Goal: Task Accomplishment & Management: Use online tool/utility

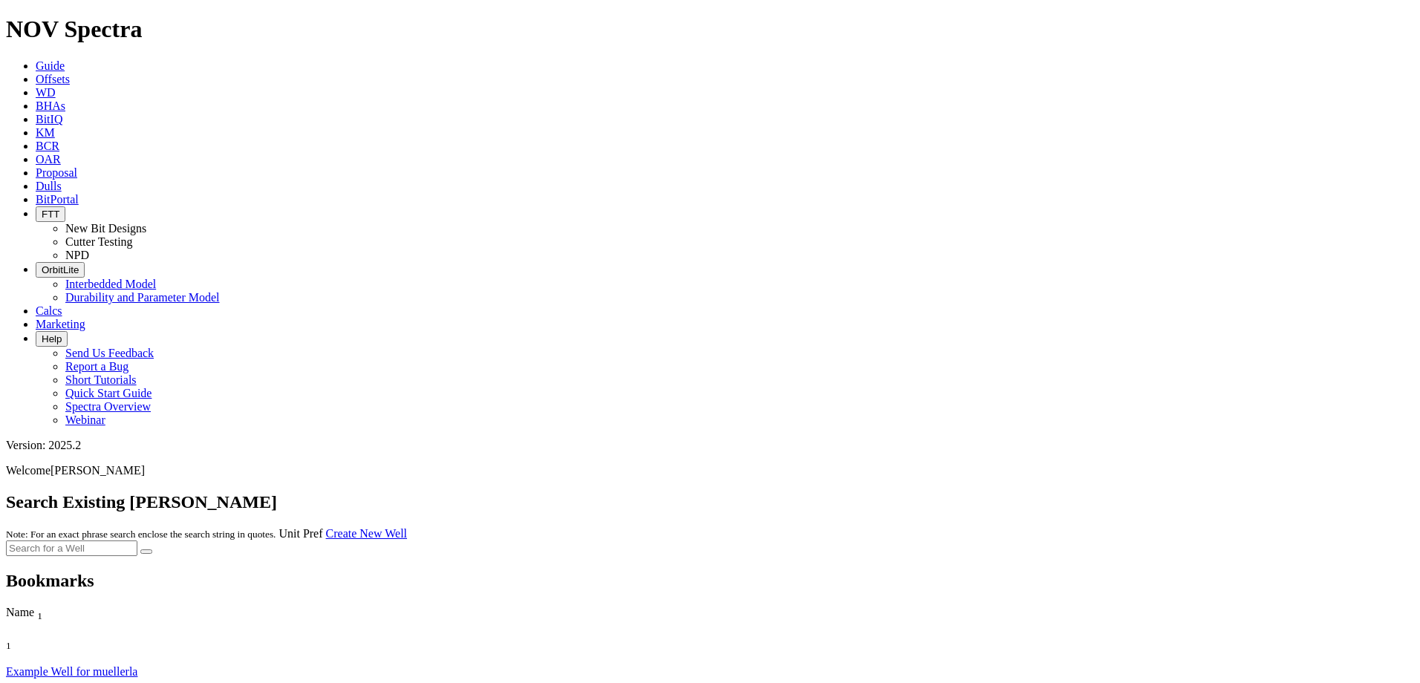
click at [70, 73] on link "Offsets" at bounding box center [53, 79] width 34 height 13
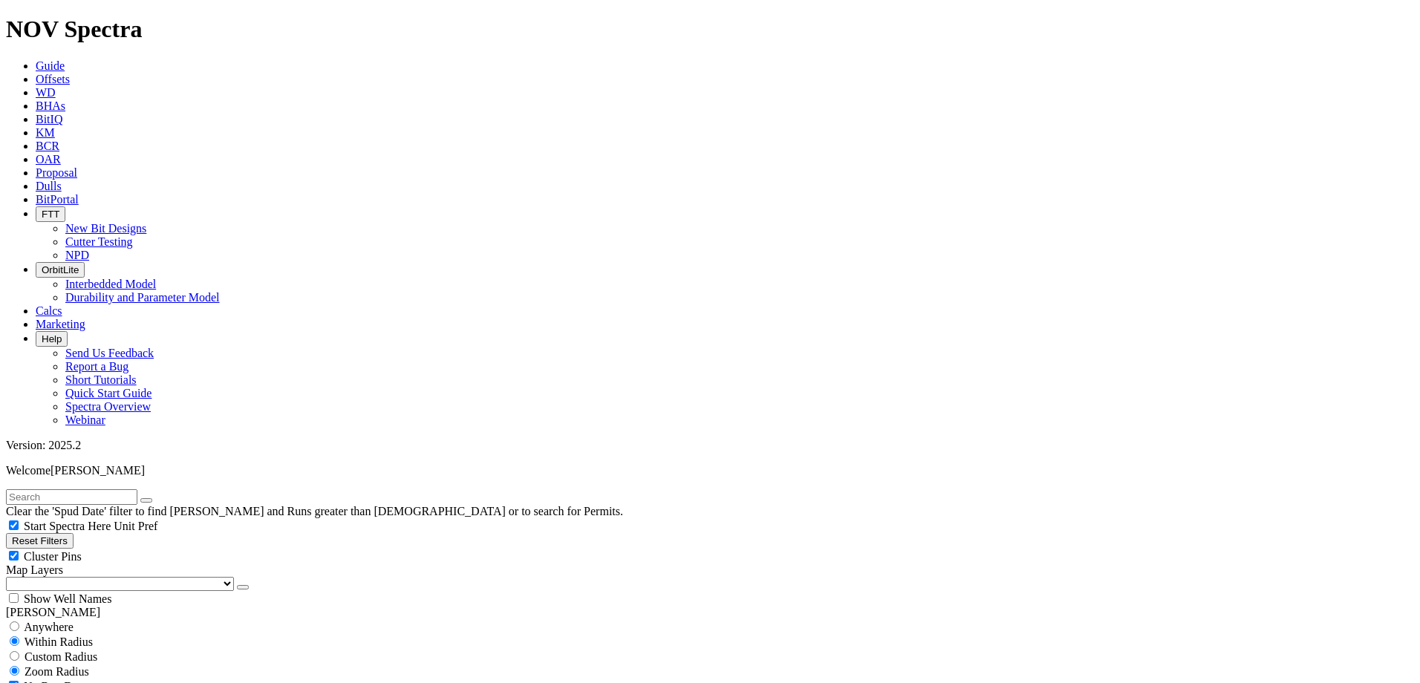
click at [131, 489] on input "text" at bounding box center [71, 497] width 131 height 16
type input "[PERSON_NAME]"
click at [155, 498] on button "submit" at bounding box center [161, 500] width 12 height 4
drag, startPoint x: 62, startPoint y: 257, endPoint x: 73, endPoint y: 283, distance: 28.0
click at [63, 651] on span "Custom Radius" at bounding box center [61, 657] width 73 height 13
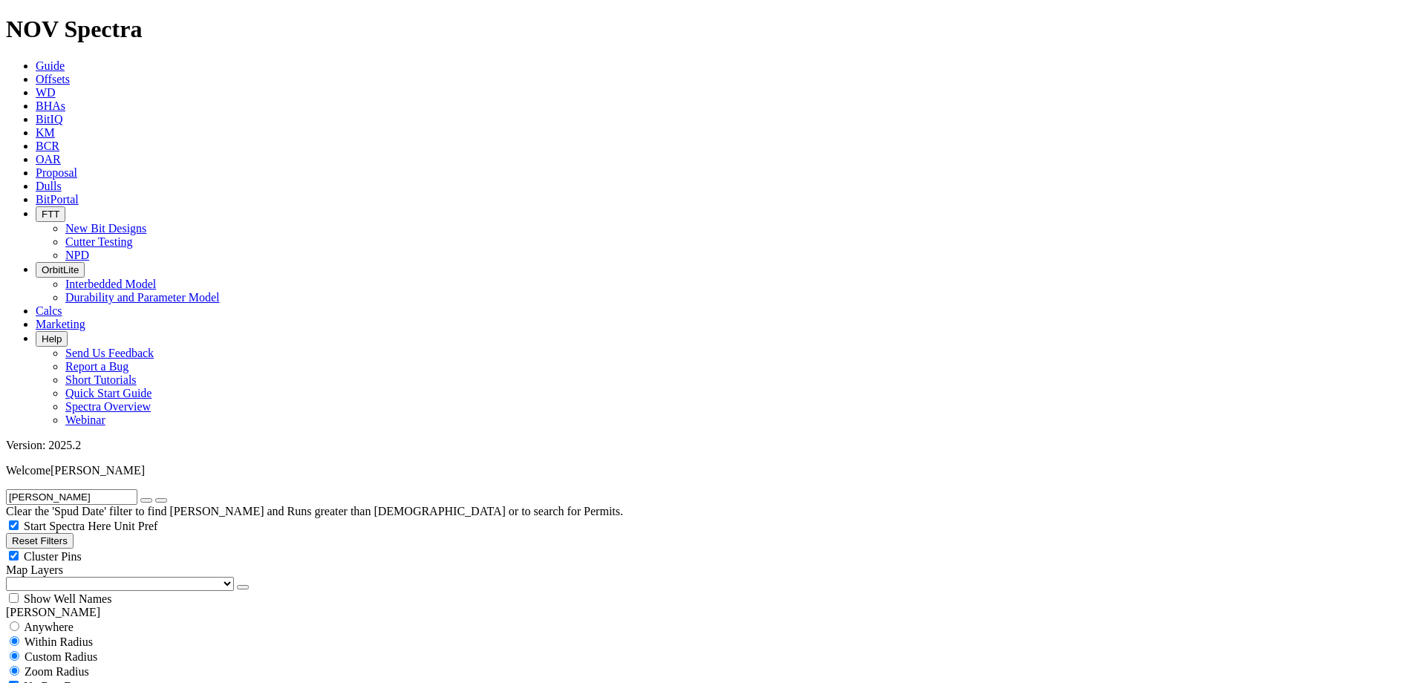
radio input "true"
radio input "false"
radio input "true"
click at [73, 679] on div "No Run Data" at bounding box center [710, 686] width 1408 height 15
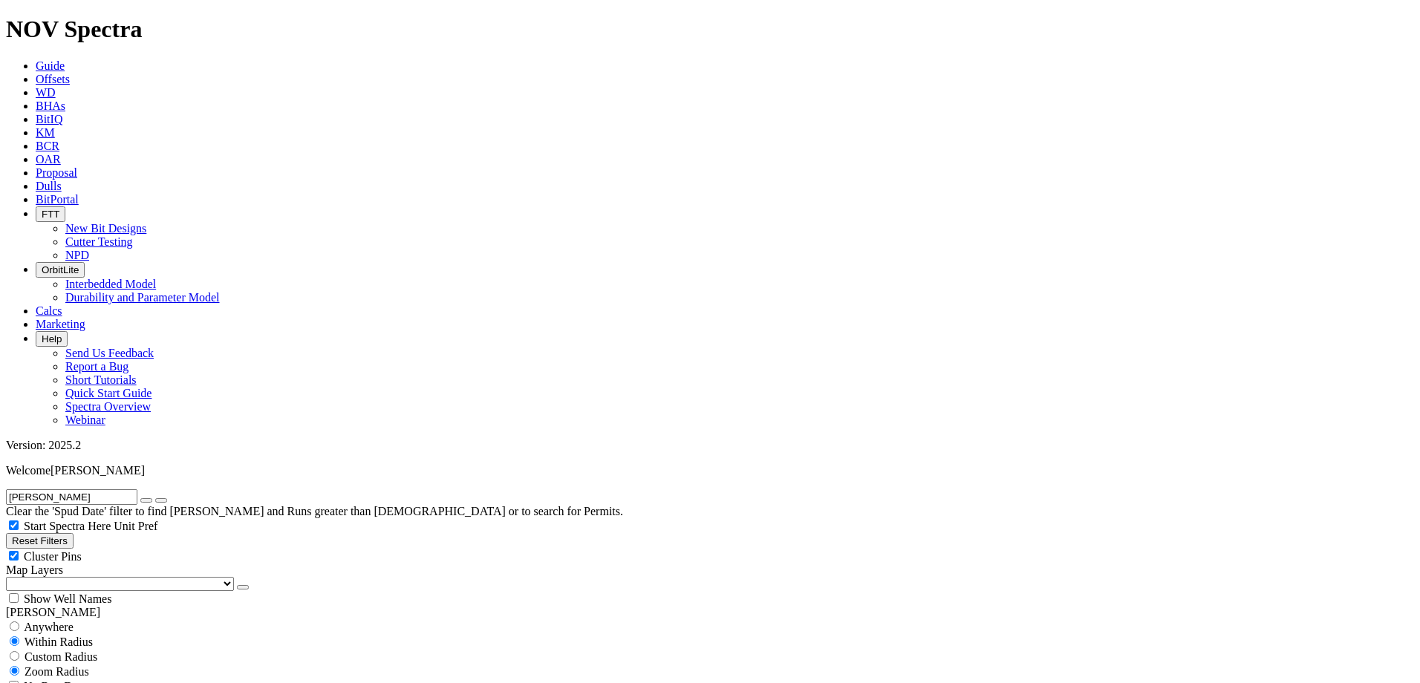
click at [74, 679] on div "No Run Data" at bounding box center [710, 686] width 1408 height 15
checkbox input "true"
click at [75, 649] on div "Custom Radius" at bounding box center [710, 656] width 1408 height 15
radio input "true"
radio input "false"
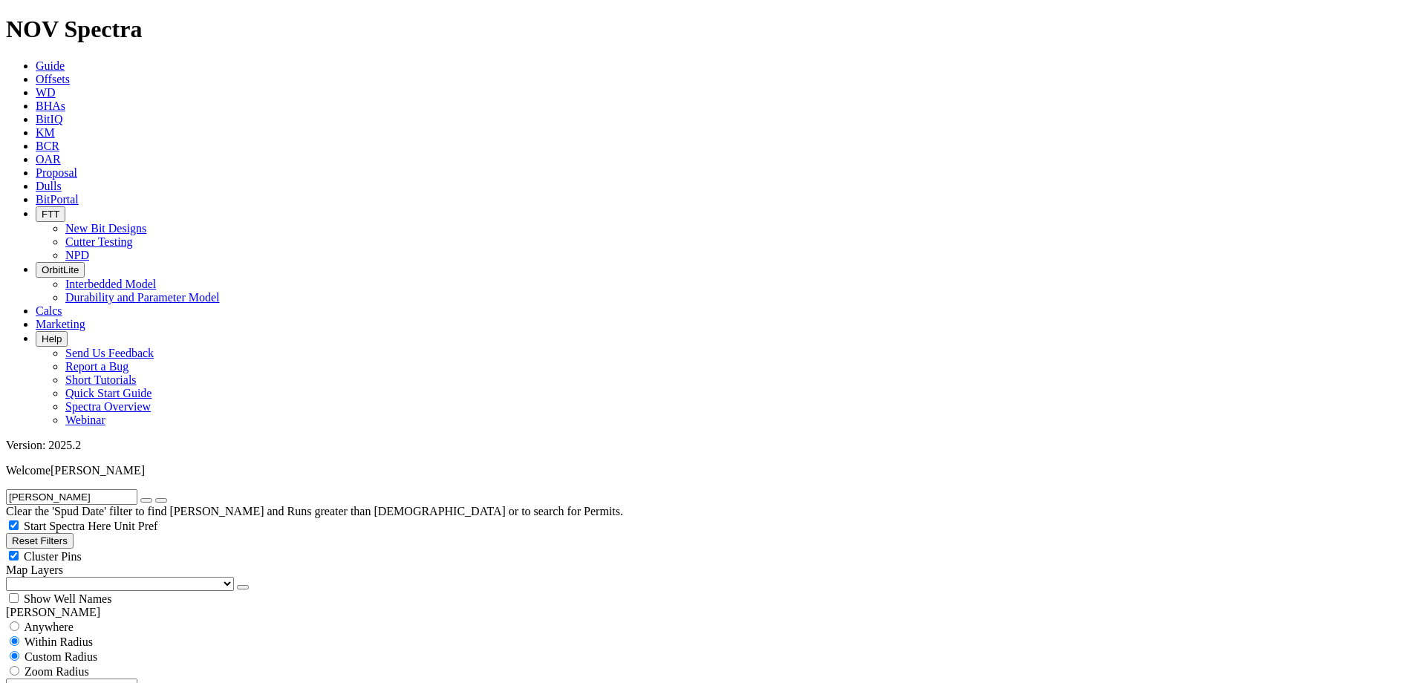
click at [79, 679] on input "number" at bounding box center [71, 687] width 131 height 16
type input "5"
type input "[DATE]"
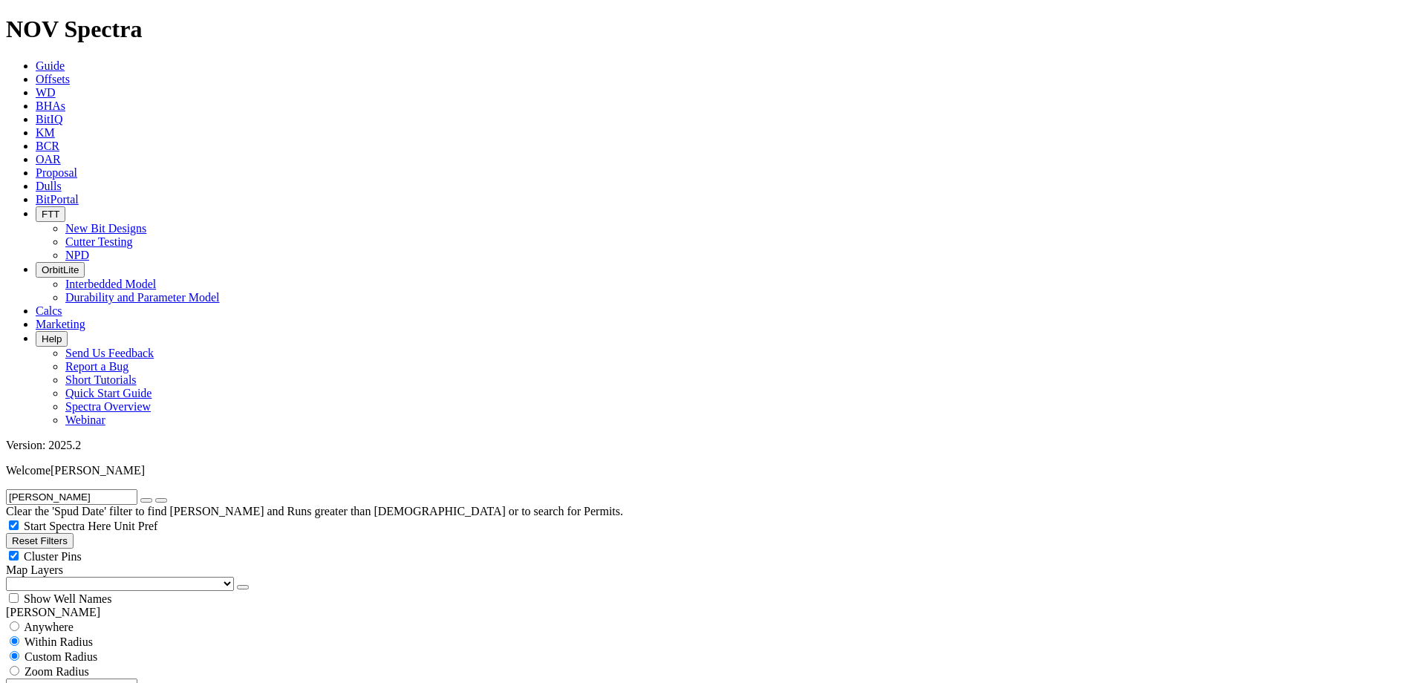
drag, startPoint x: 117, startPoint y: 280, endPoint x: 126, endPoint y: 281, distance: 8.9
click at [126, 679] on div "5 Miles Kilometers" at bounding box center [710, 694] width 1408 height 31
type input "3"
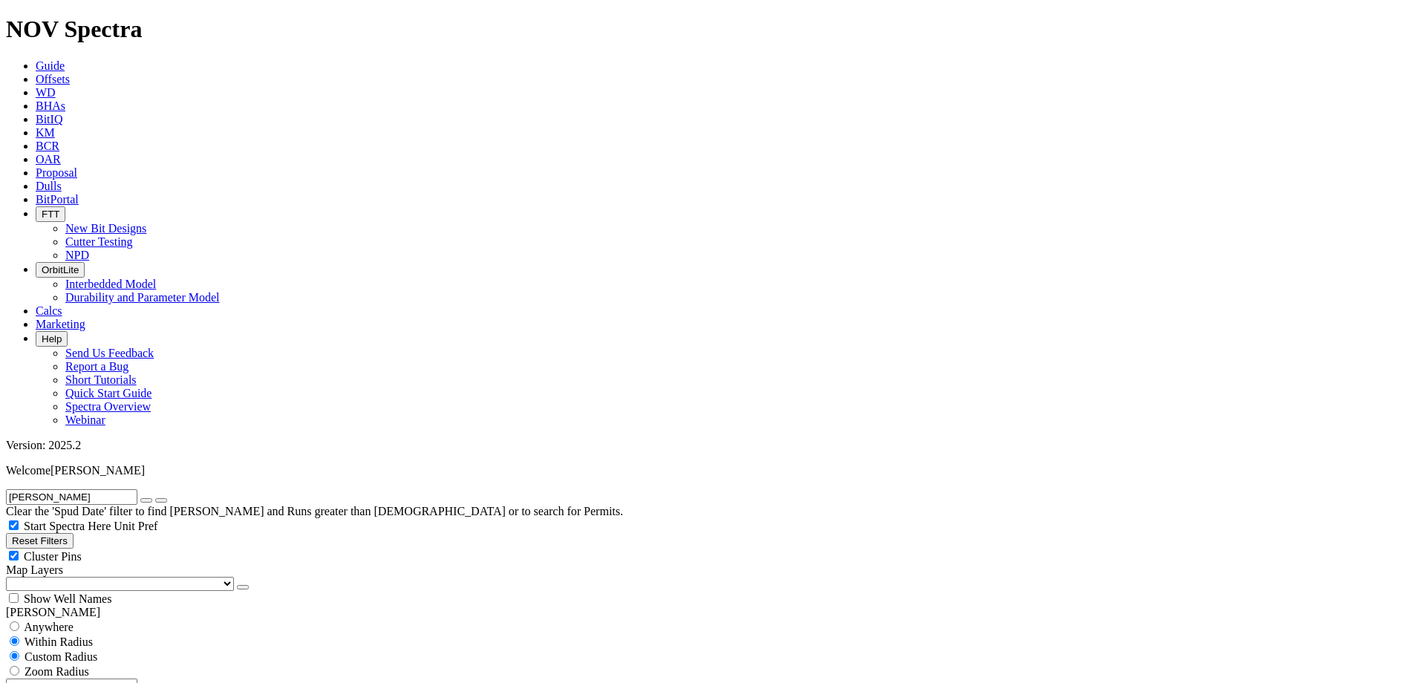
drag, startPoint x: 37, startPoint y: 449, endPoint x: 62, endPoint y: 466, distance: 30.1
click at [146, 501] on icon "button" at bounding box center [146, 501] width 0 height 0
select select "12.25"
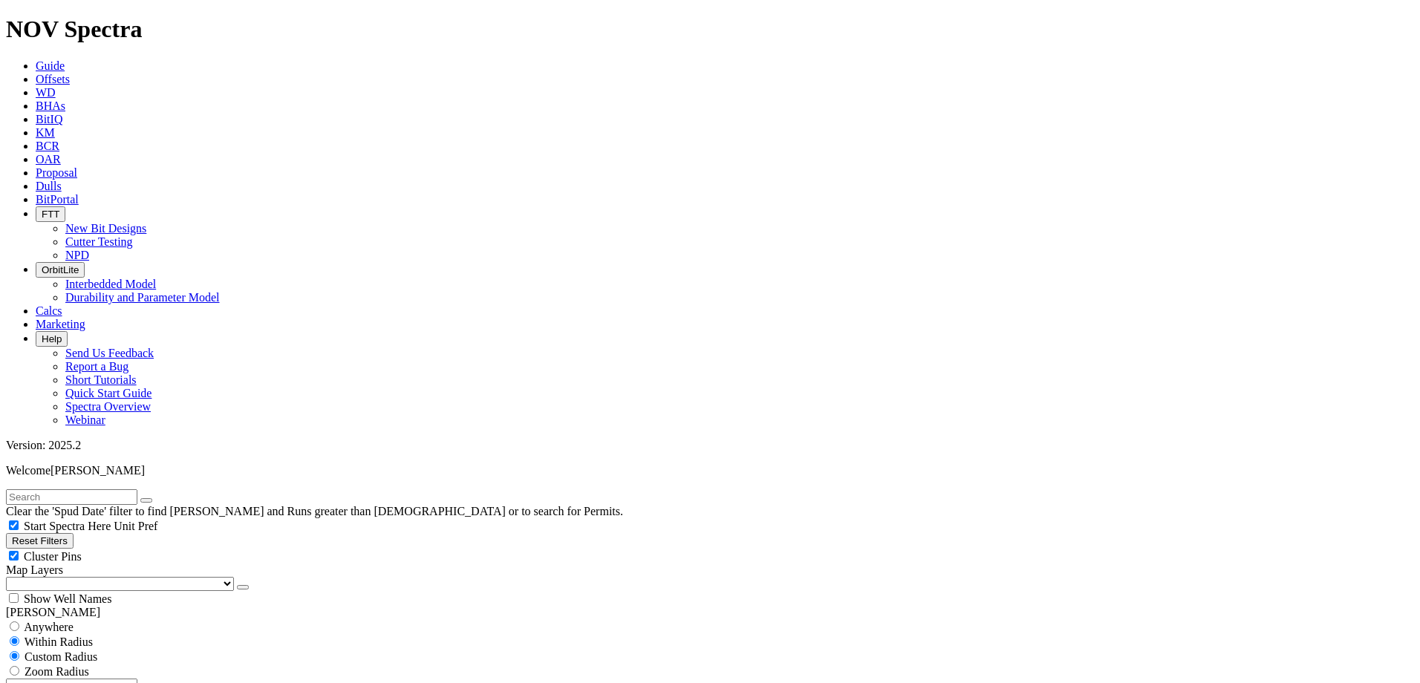
checkbox input "false"
select select "? number:12.25 ?"
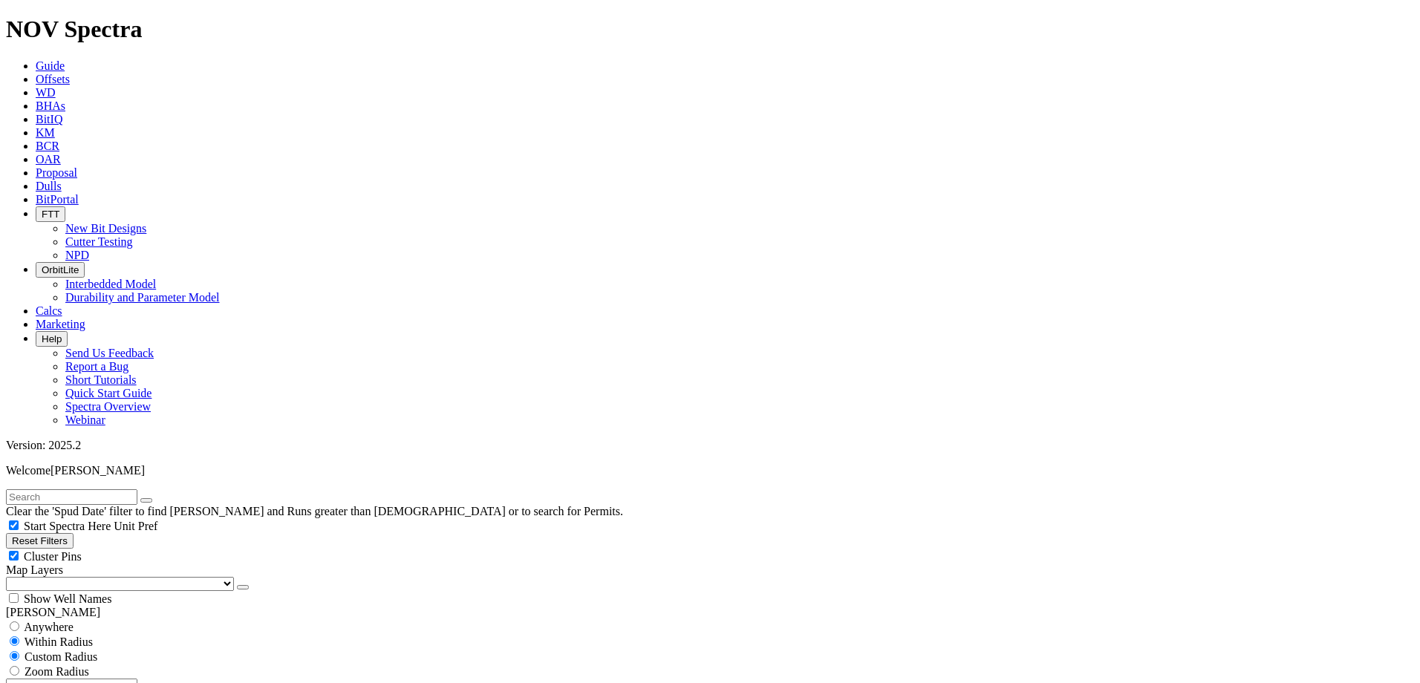
type input "1000"
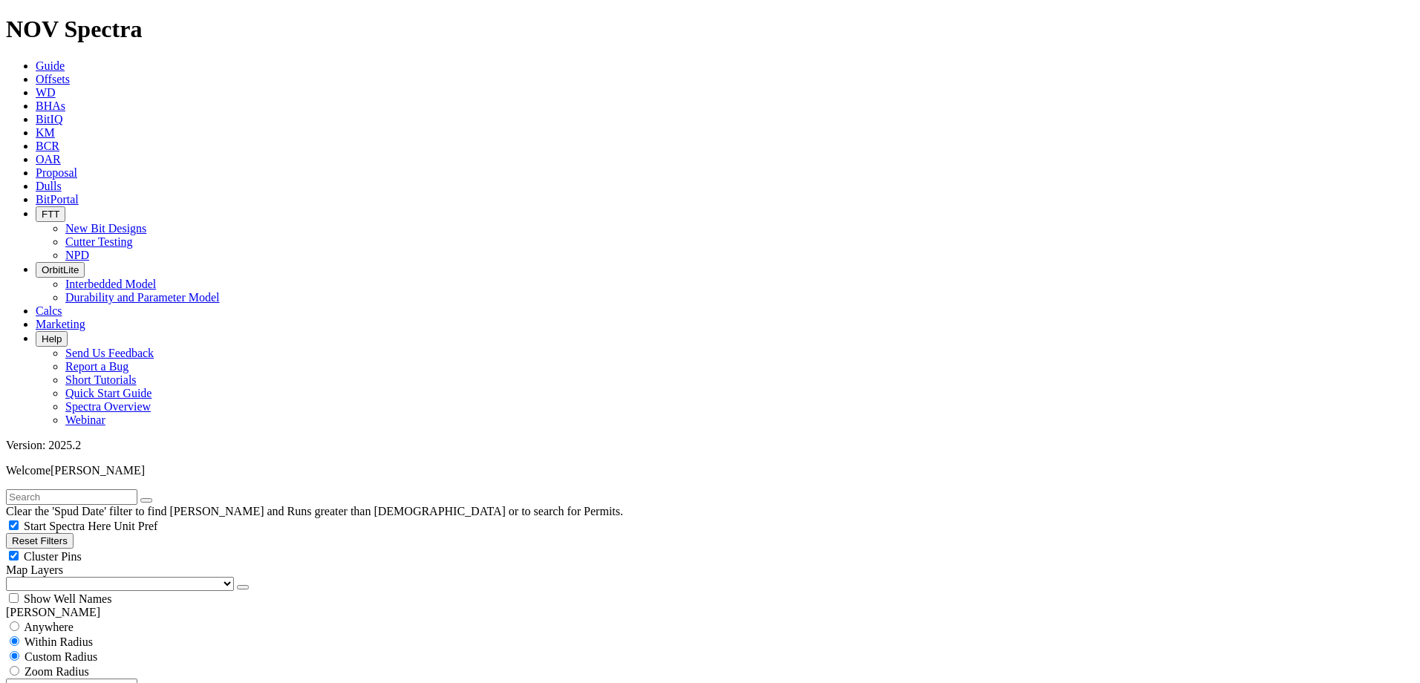
type input "3500"
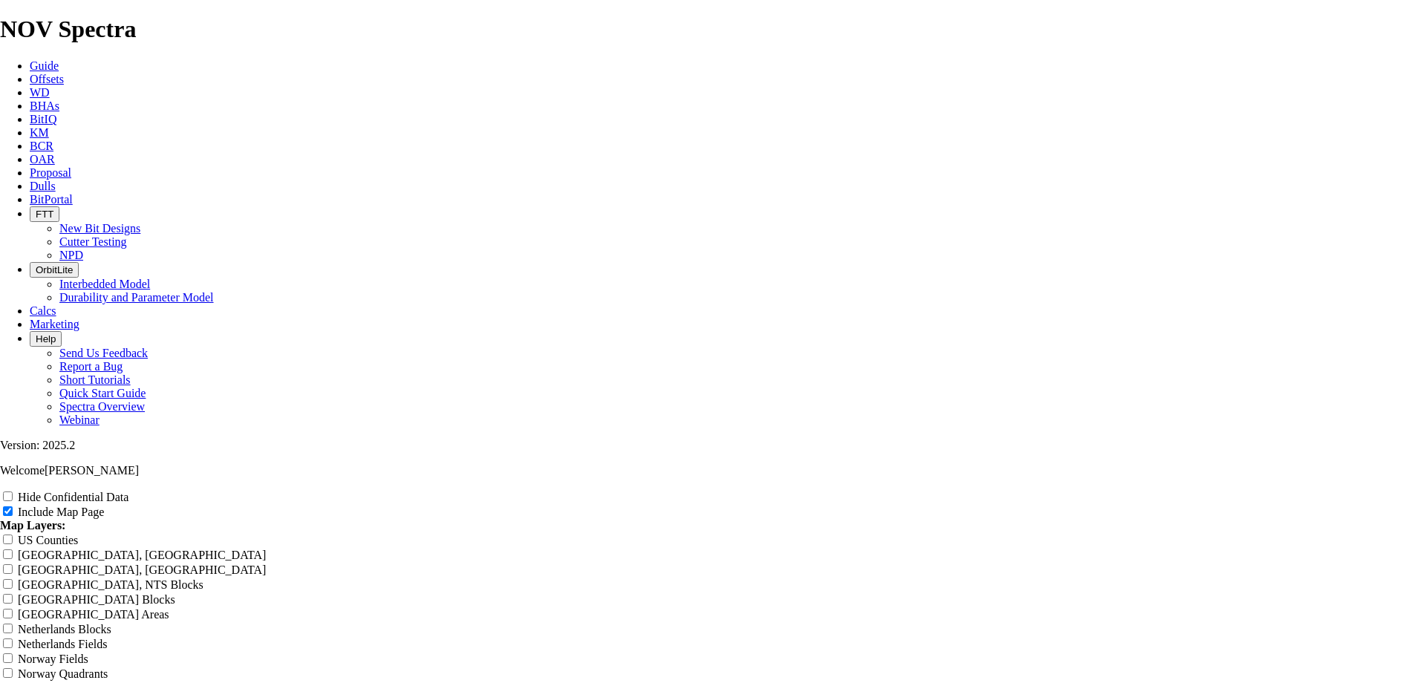
type input "Untitled Offset Analysis Repor"
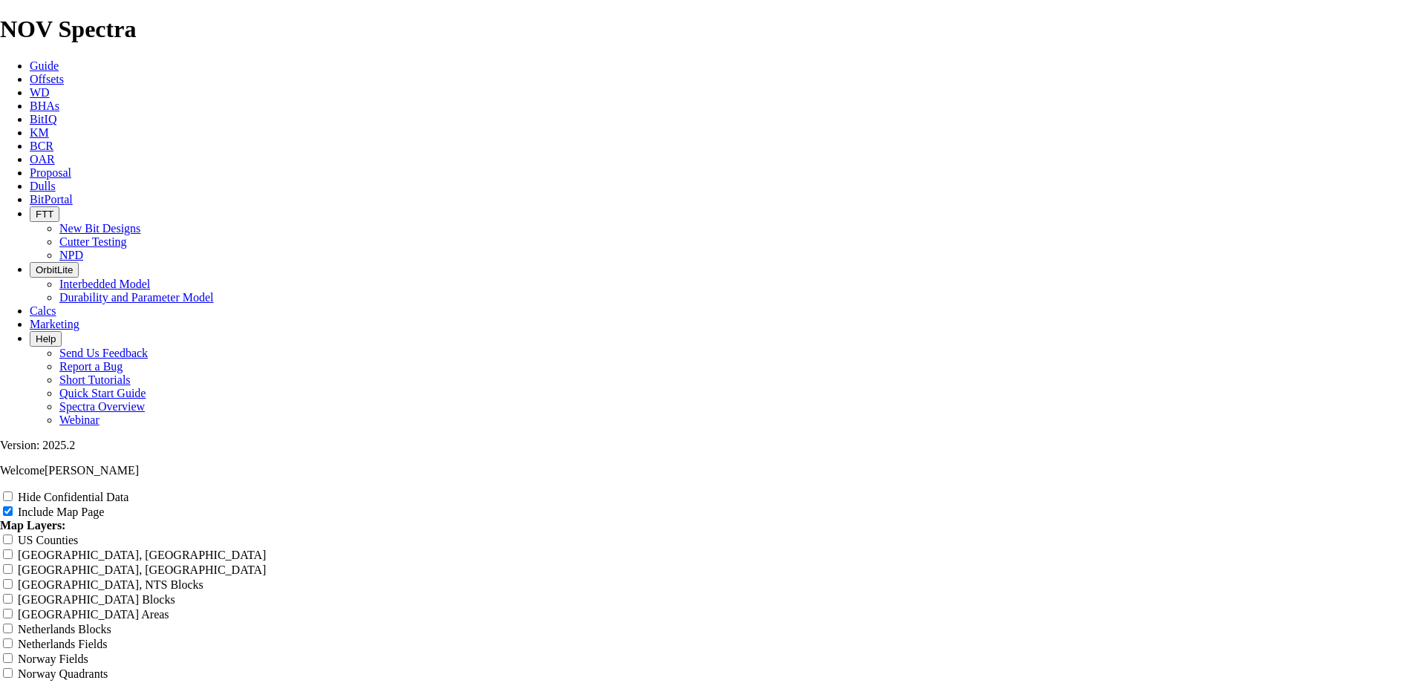
type input "Untitled Offset Analysis Repor"
type input "Untitled Offset Analysis Repo"
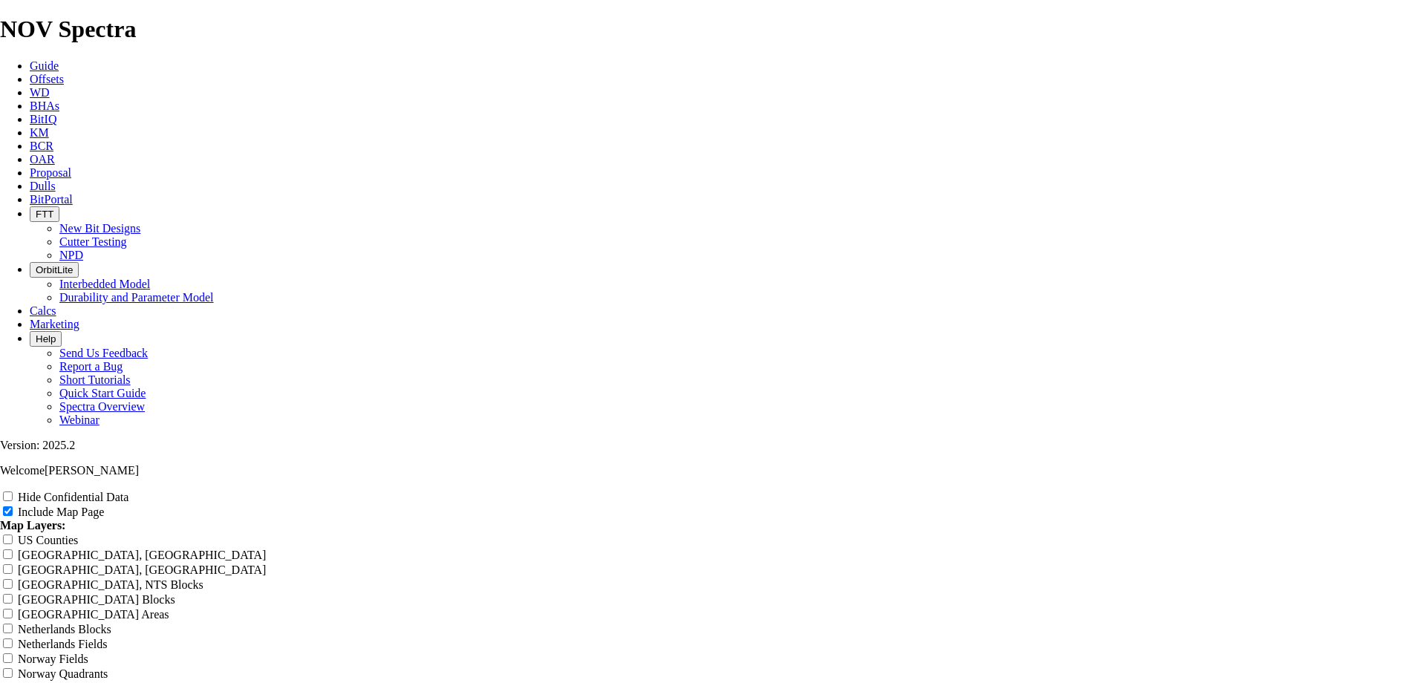
type input "Untitled Offset Analysis Repo"
type input "Untitled Offset Analysis Rep"
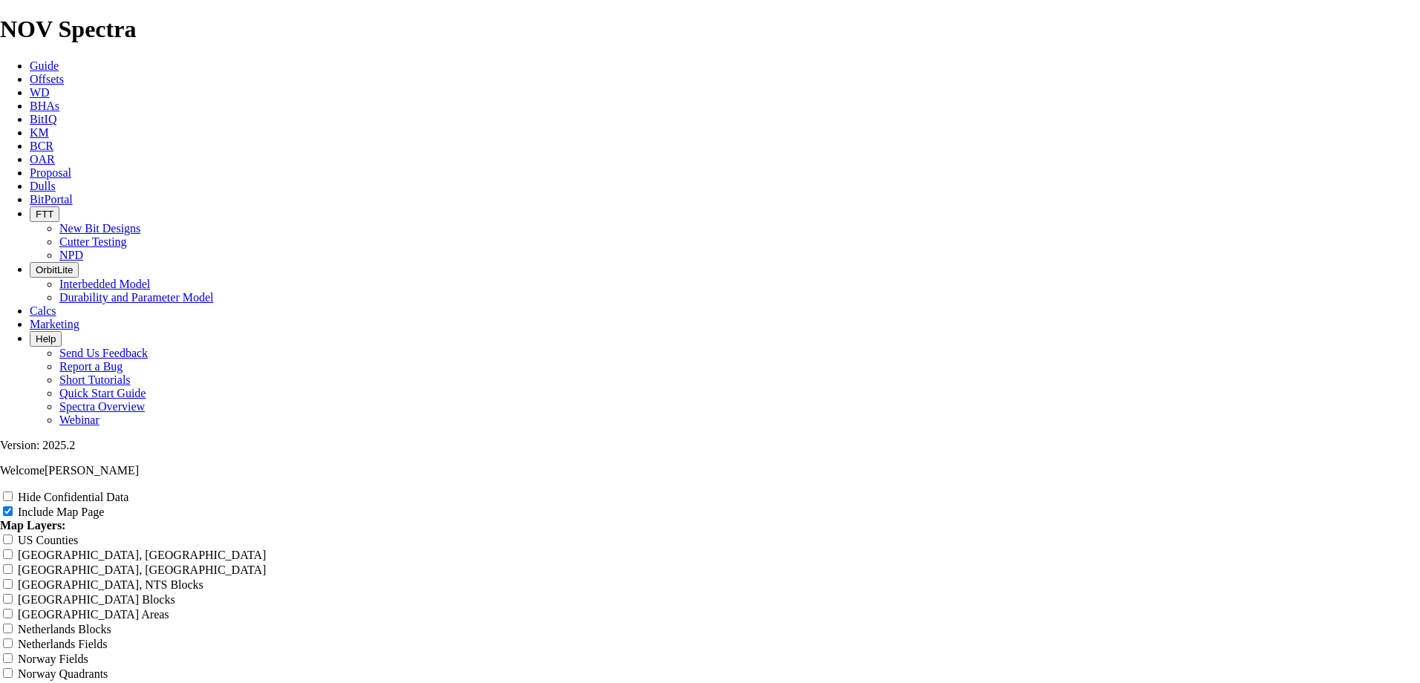
type input "Untitled Offset Analysis Rep"
type input "Untitled Offset Analysis Re"
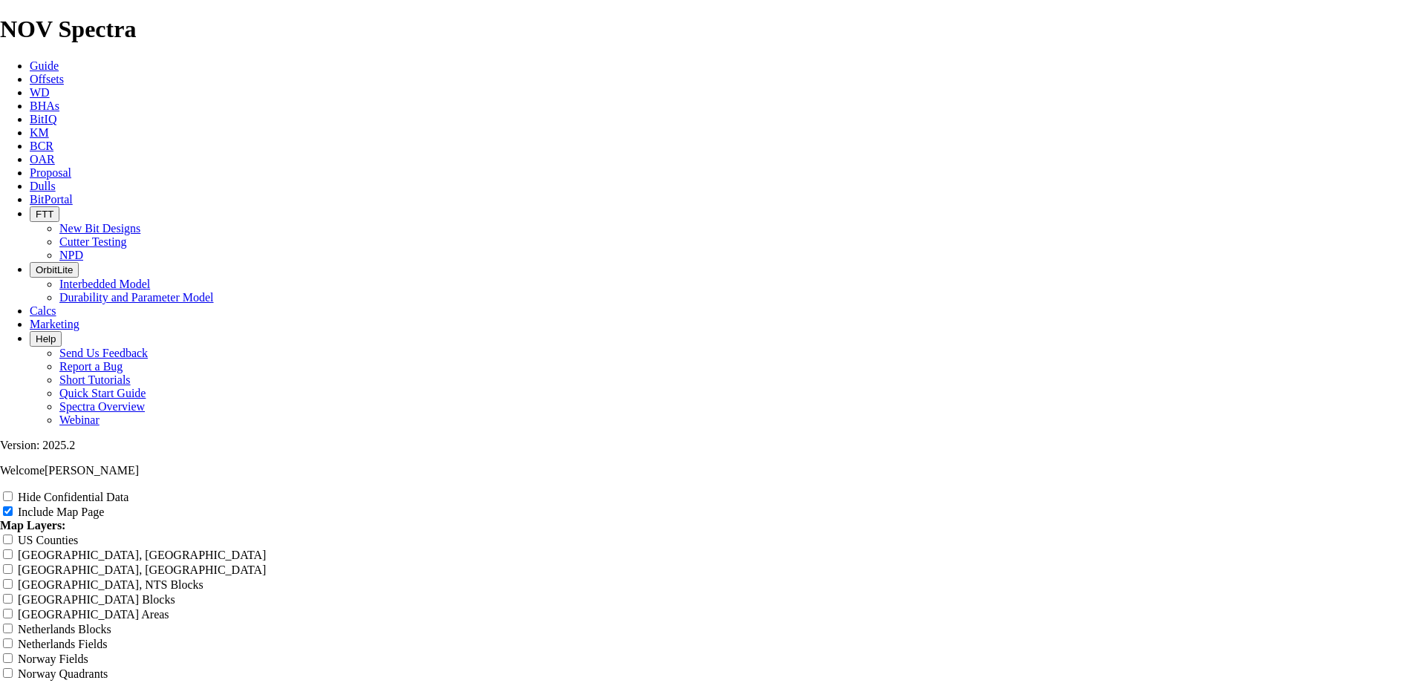
type input "Untitled Offset Analysis Re"
type input "Untitled Offset Analysis R"
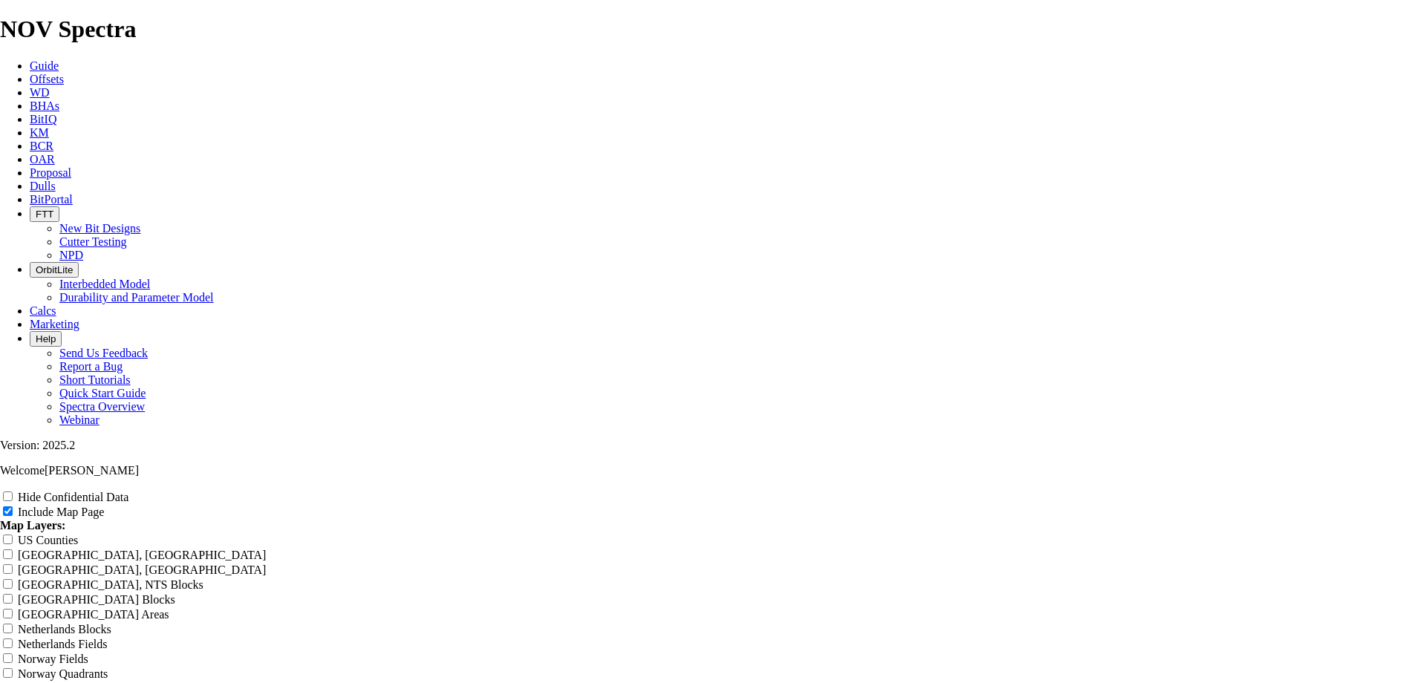
type input "Untitled Offset Analysis R"
type input "Untitled Offset Analysis"
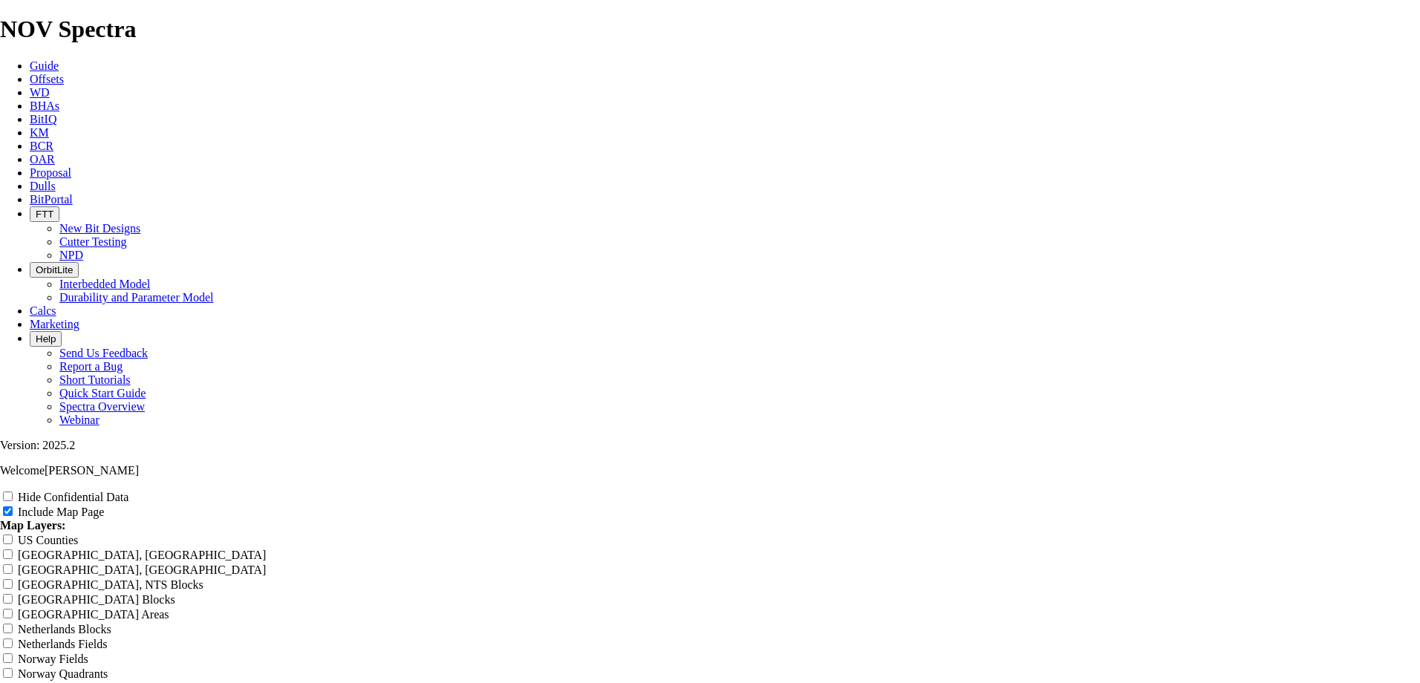
type input "Untitled Offset Analysis"
type input "Untitled Offset Analysi"
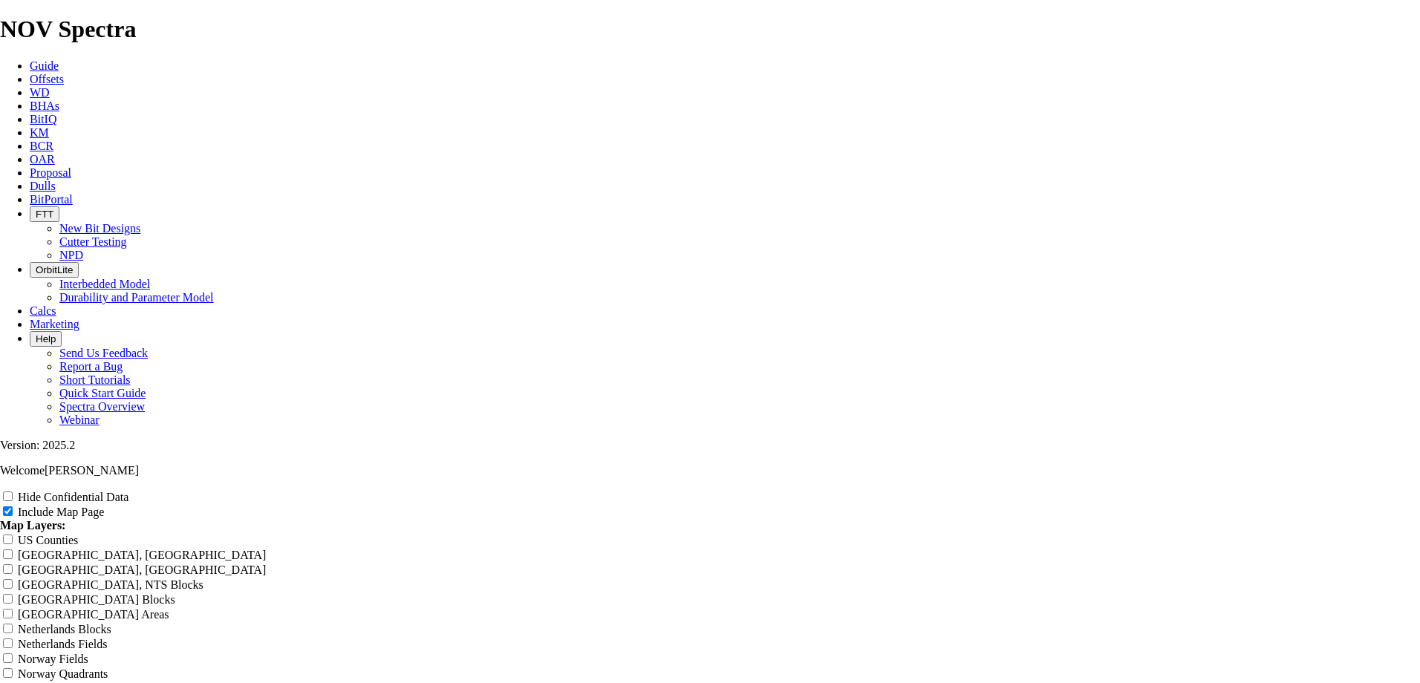
type input "Untitled Offset Analysi"
type input "Untitled Offset Analys"
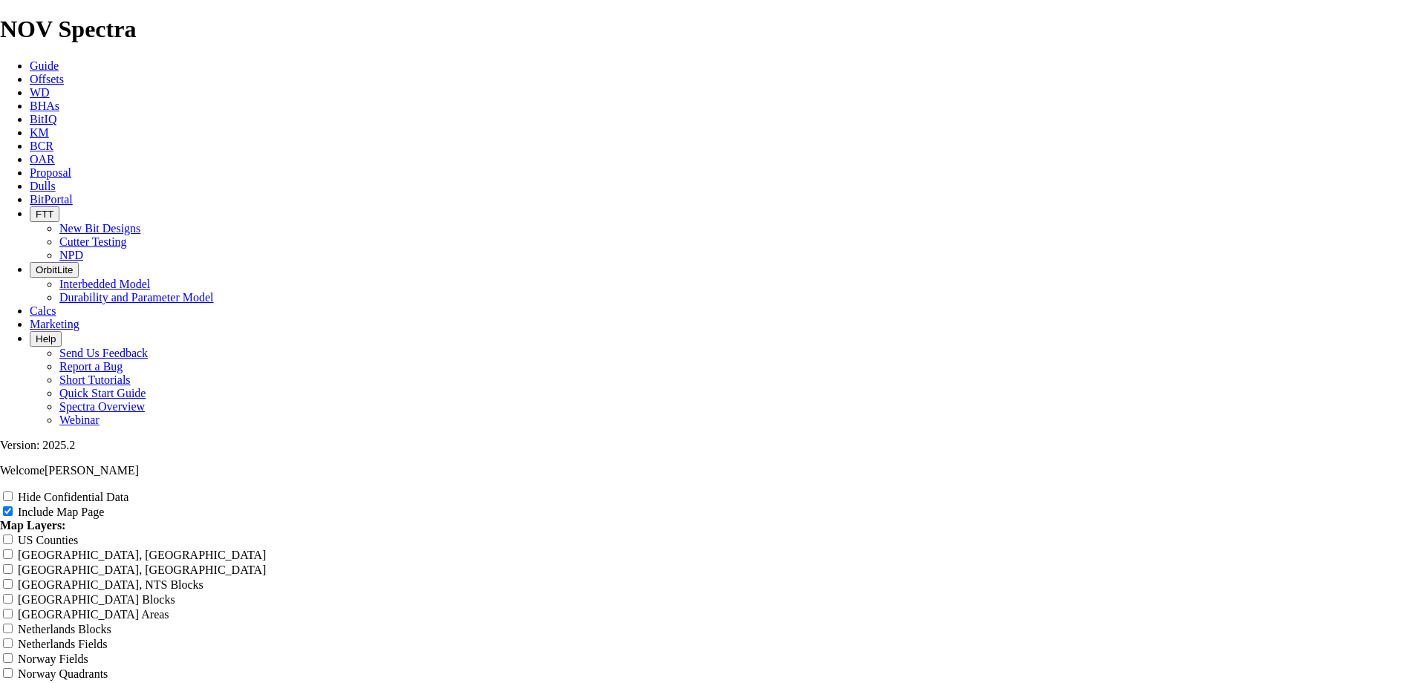
type input "Untitled Offset Analys"
type input "Untitled Offset Analy"
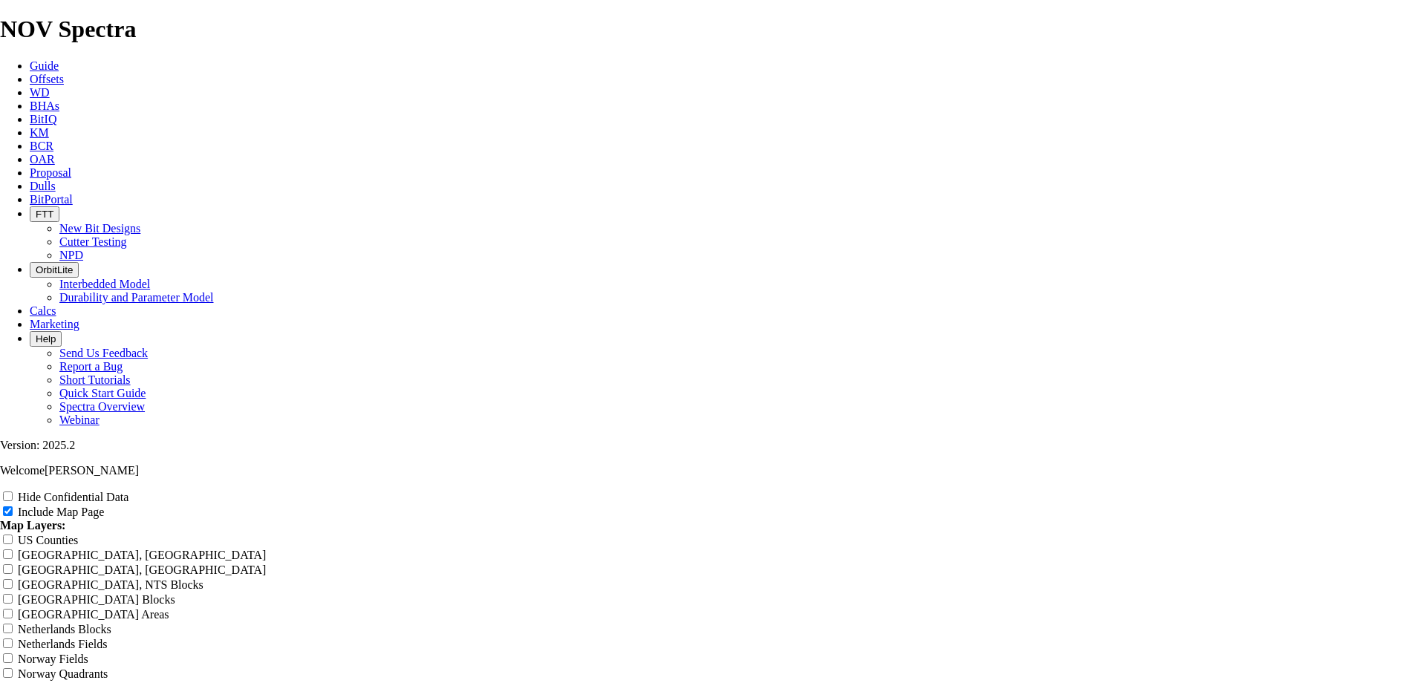
type input "Untitled Offset Analy"
type input "Untitled Offset Anal"
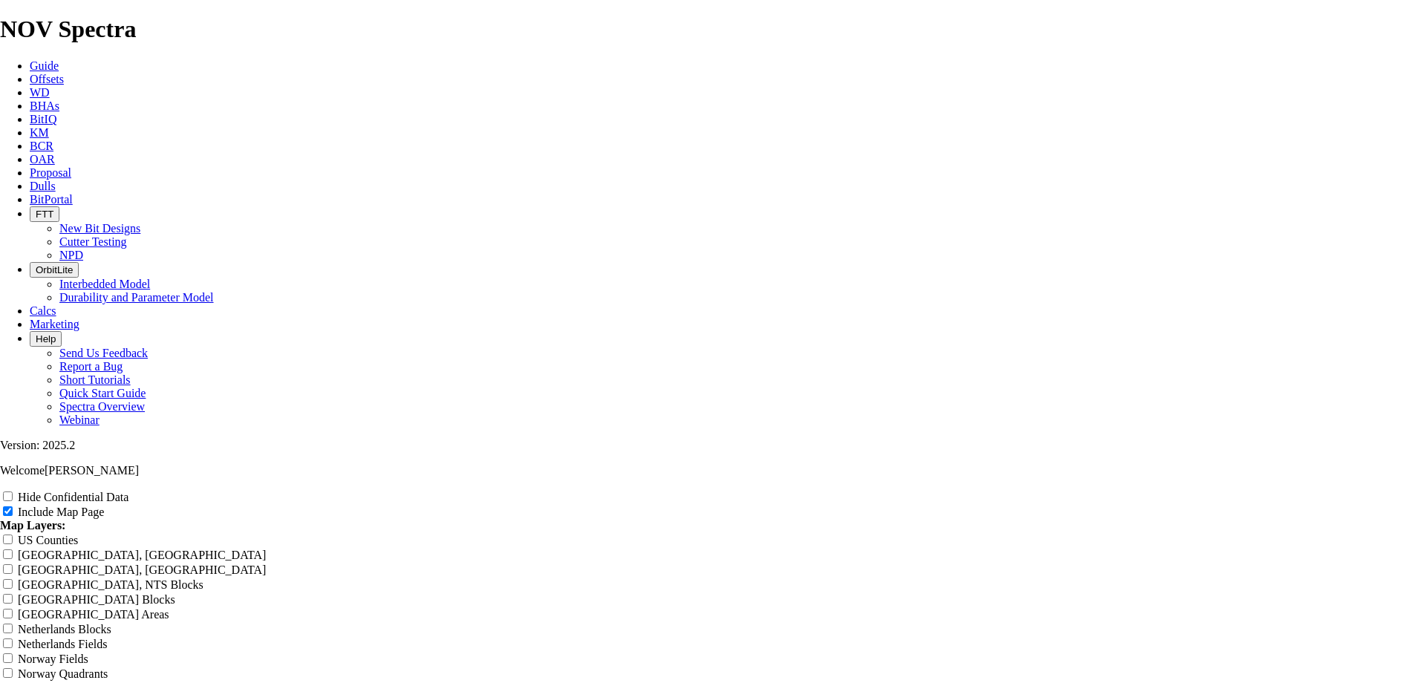
type input "Untitled Offset Anal"
type input "Untitled Offset [PERSON_NAME]"
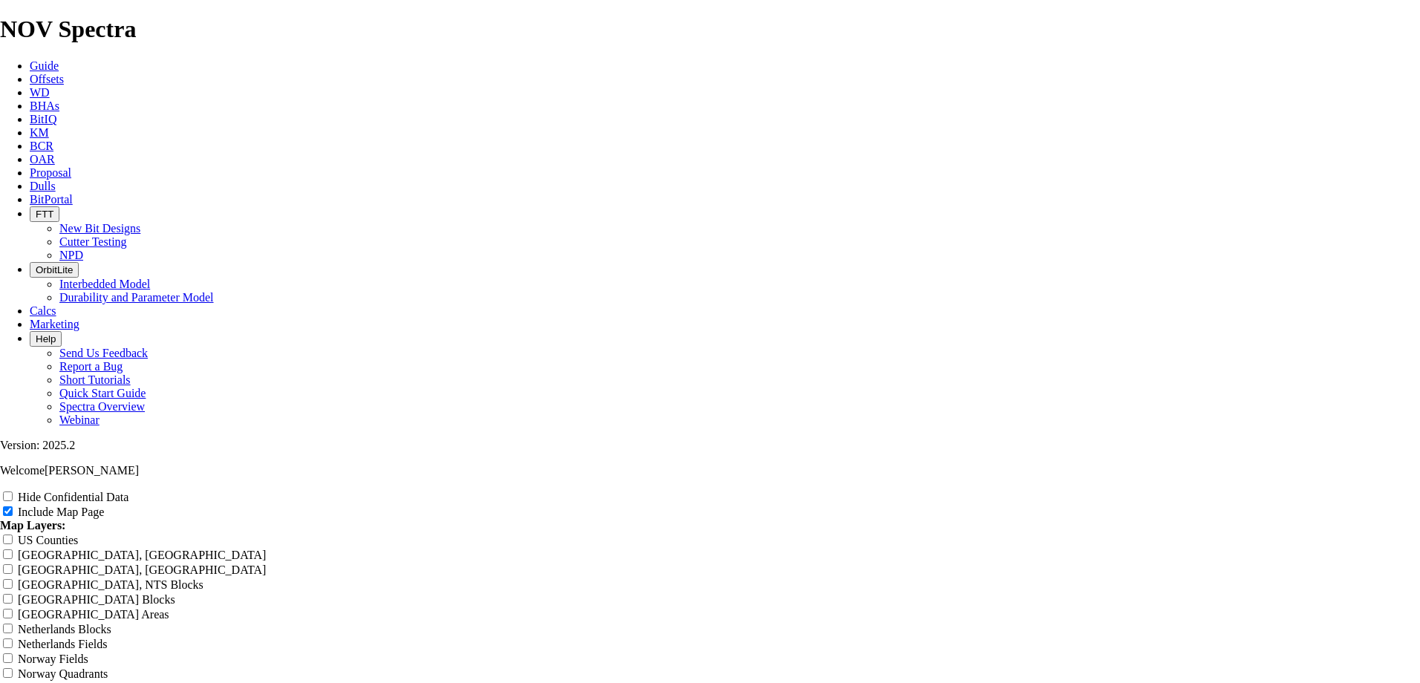
type input "Untitled Offset [PERSON_NAME]"
type input "Untitled Offset An"
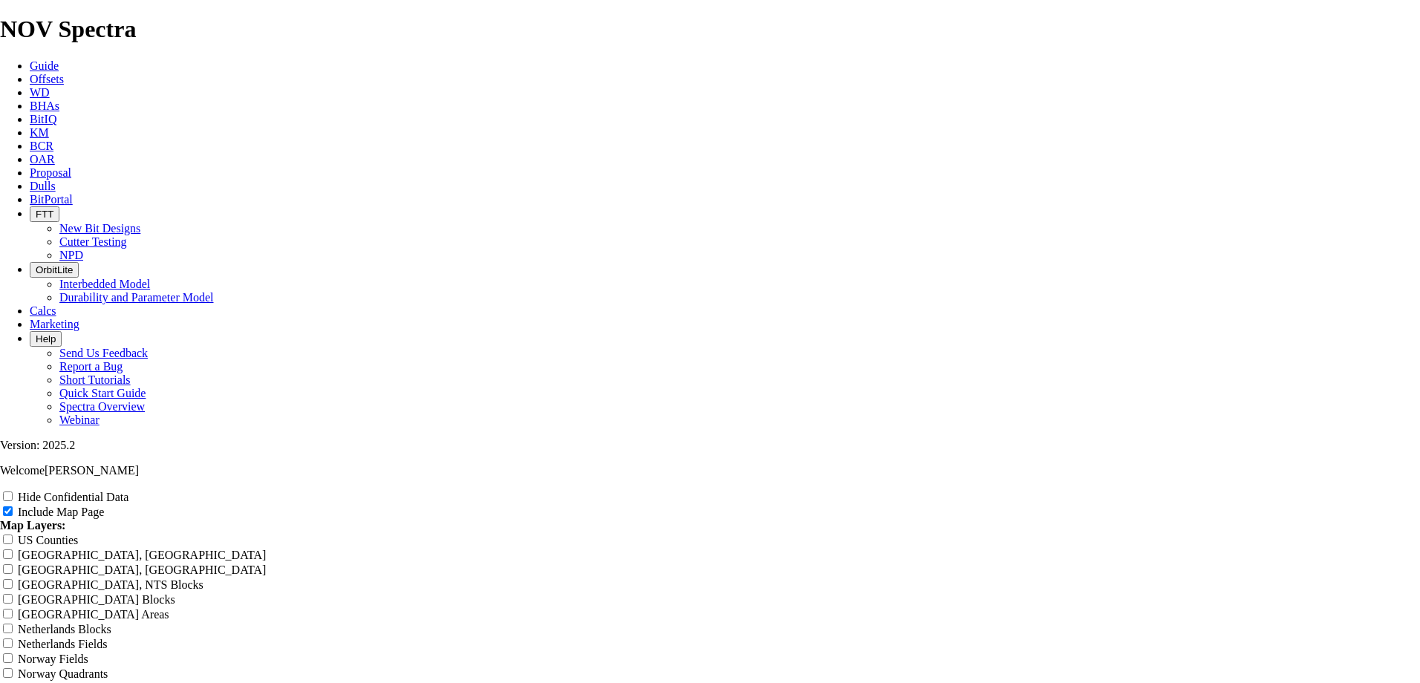
type input "Untitled Offset An"
type input "Untitled Offset A"
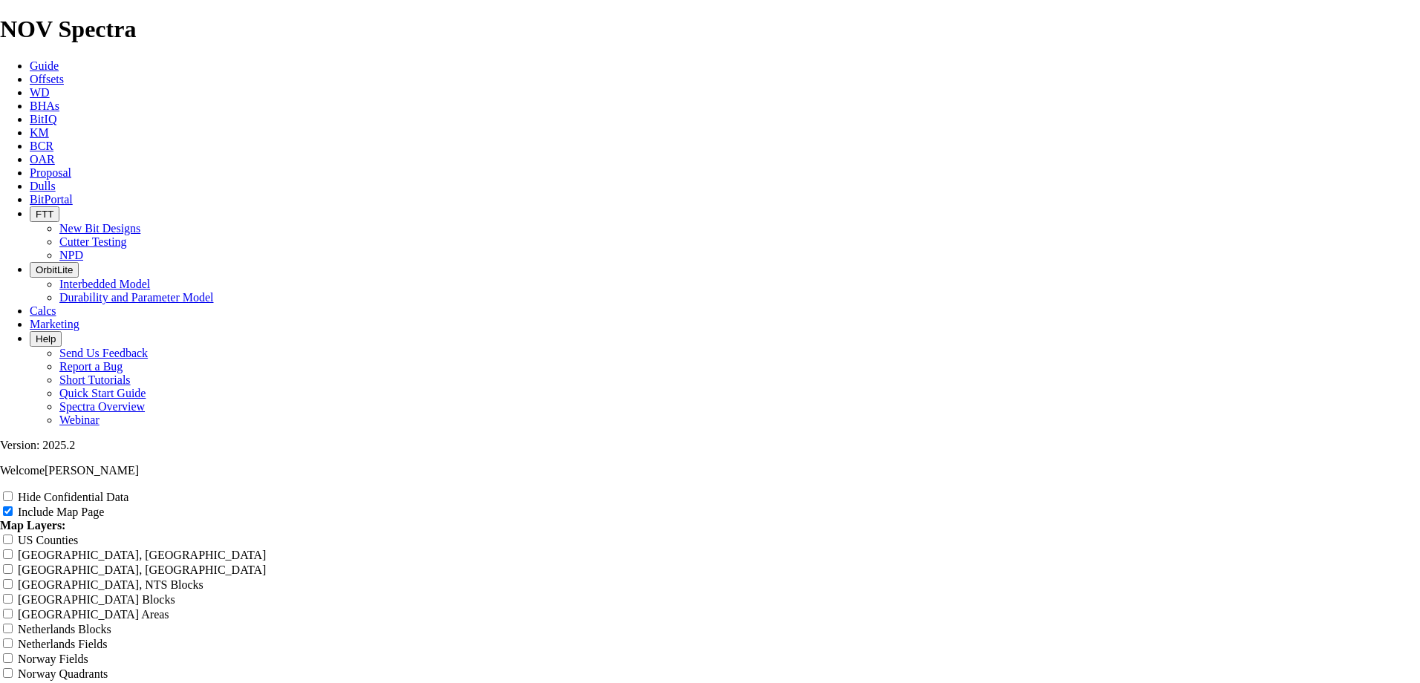
type input "Untitled Offset A"
type input "Untitled Offset"
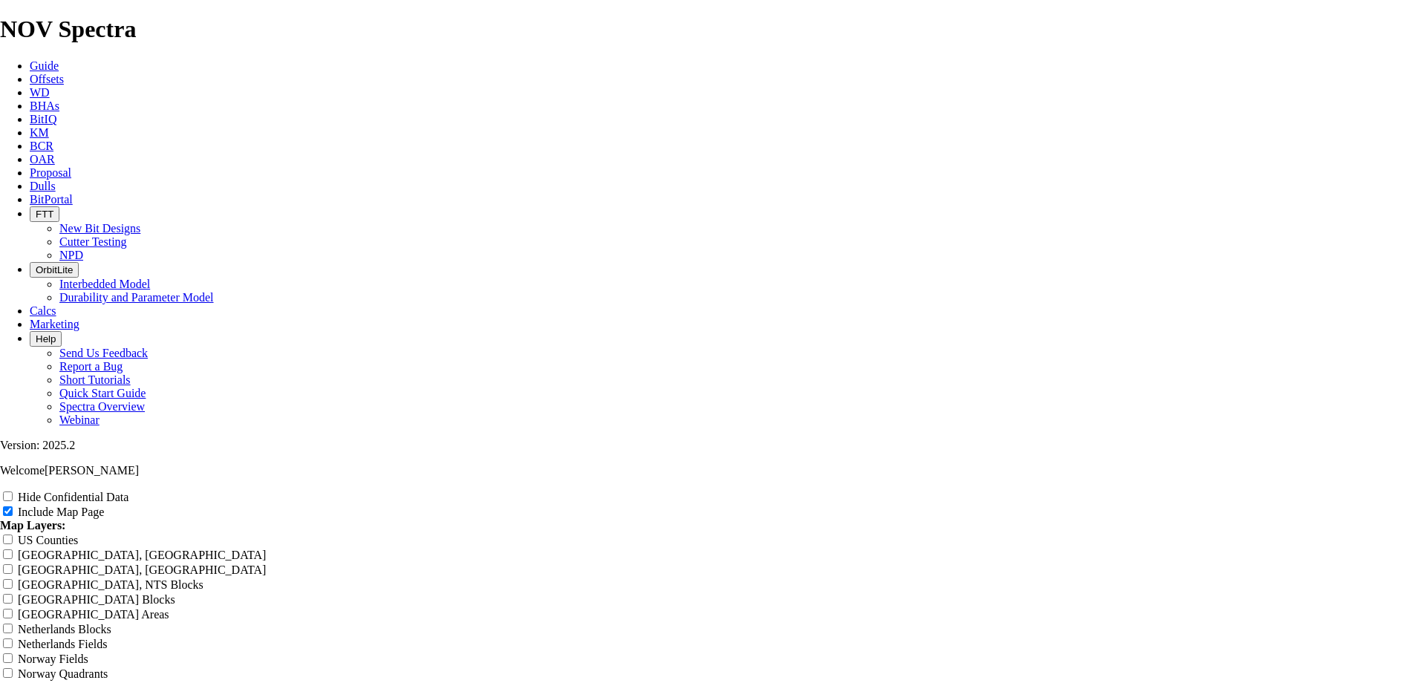
type input "Untitled Offset"
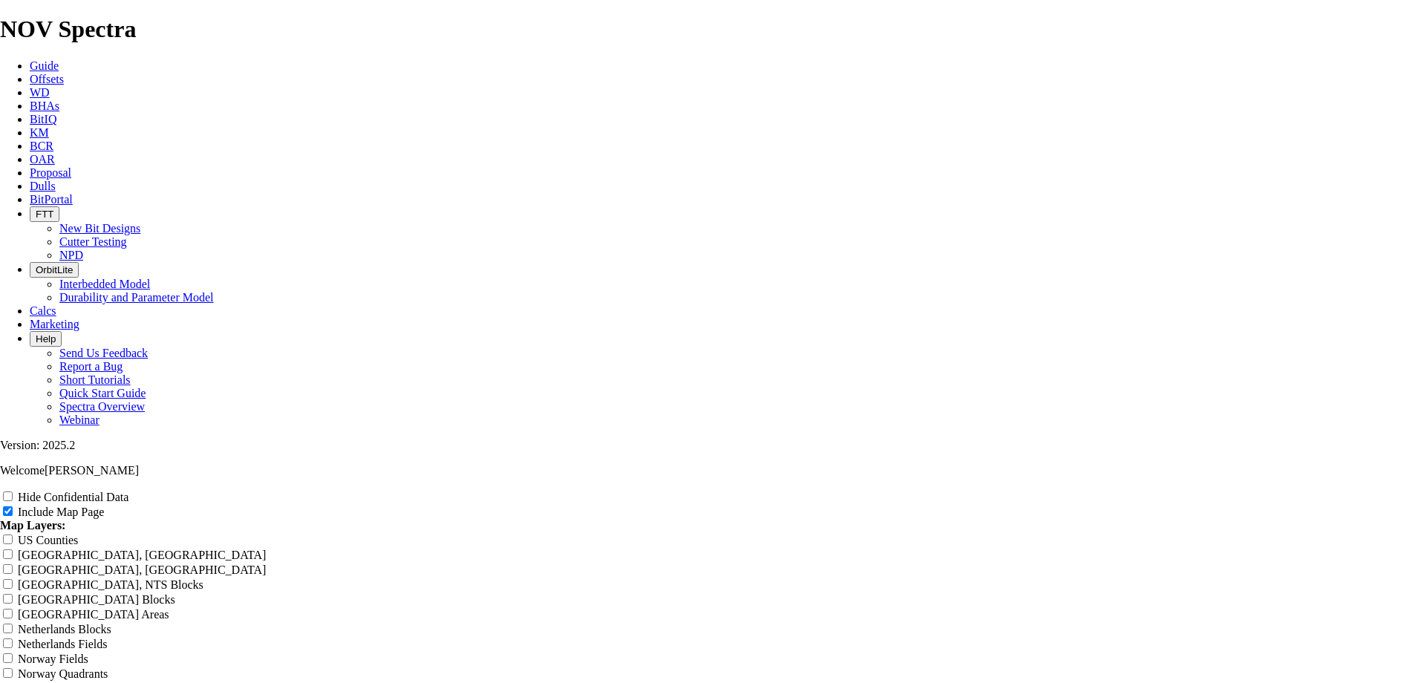
type input "Untitled Offse"
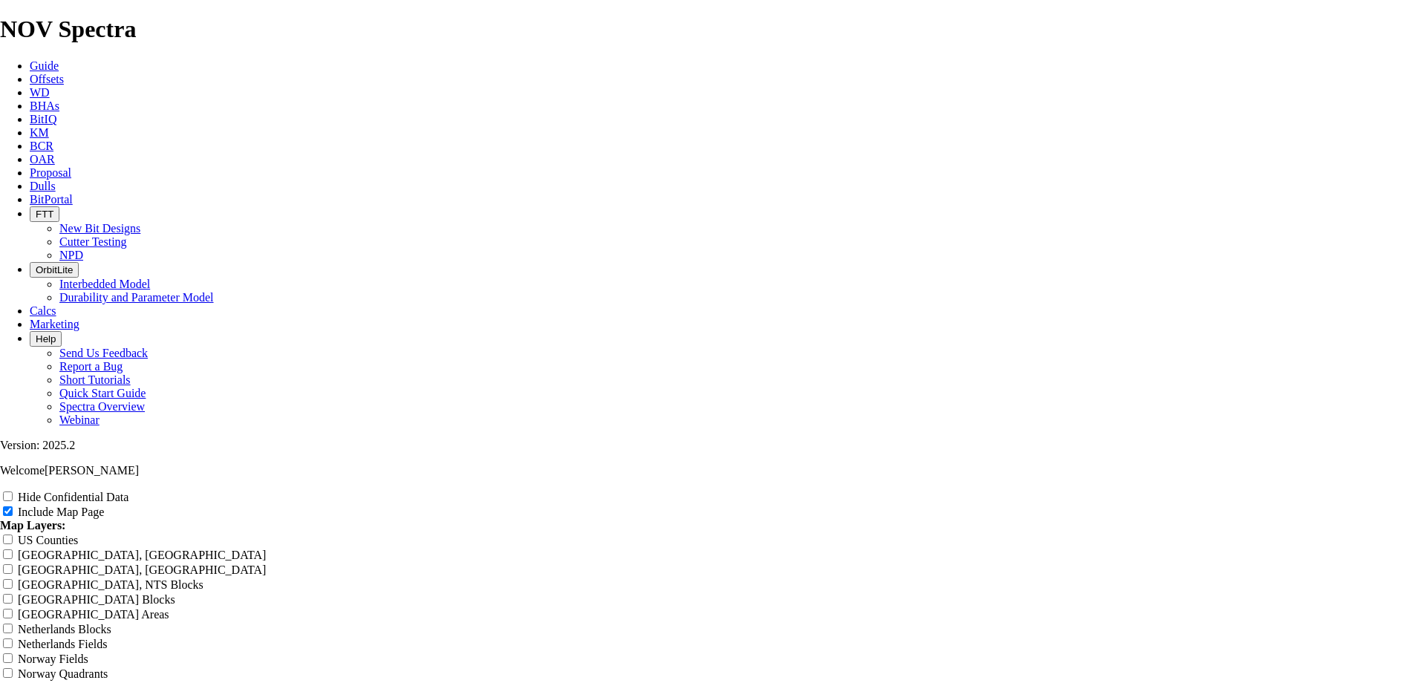
type input "Untitled Offs"
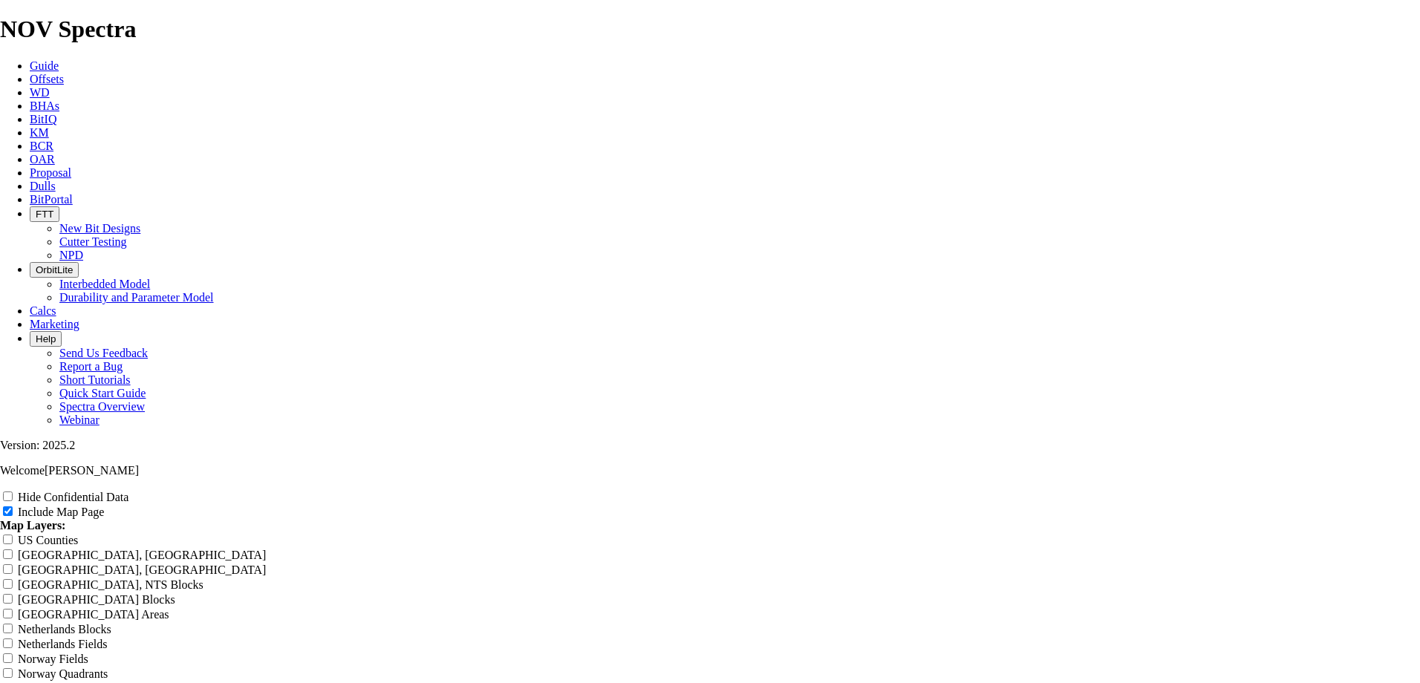
type input "Untitled Off"
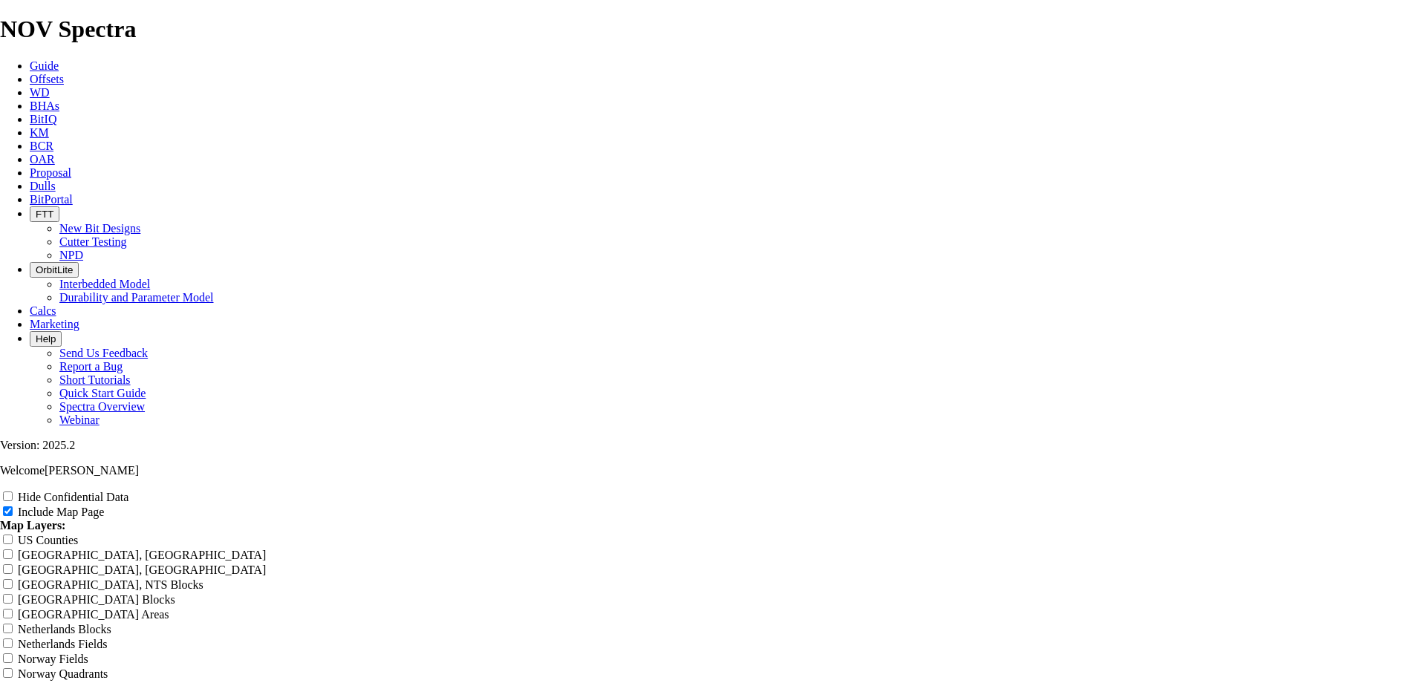
type input "Untitled Of"
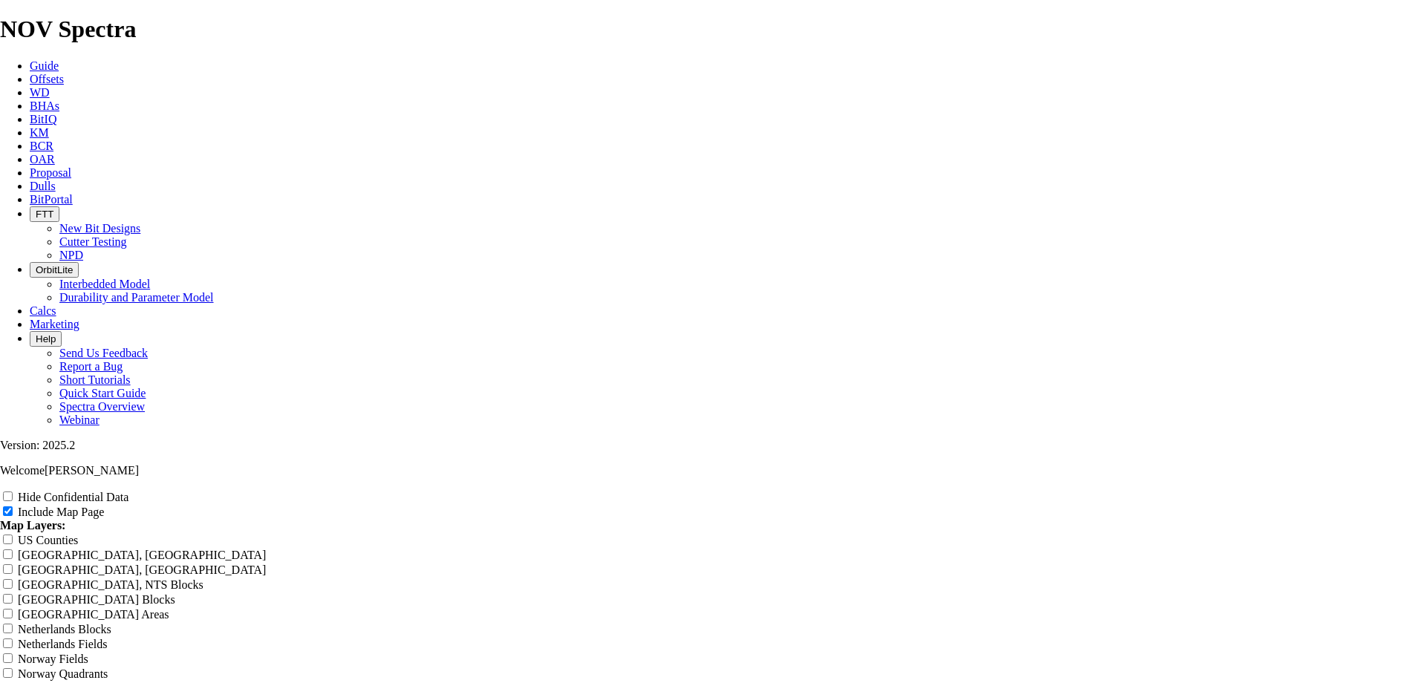
type input "Untitled O"
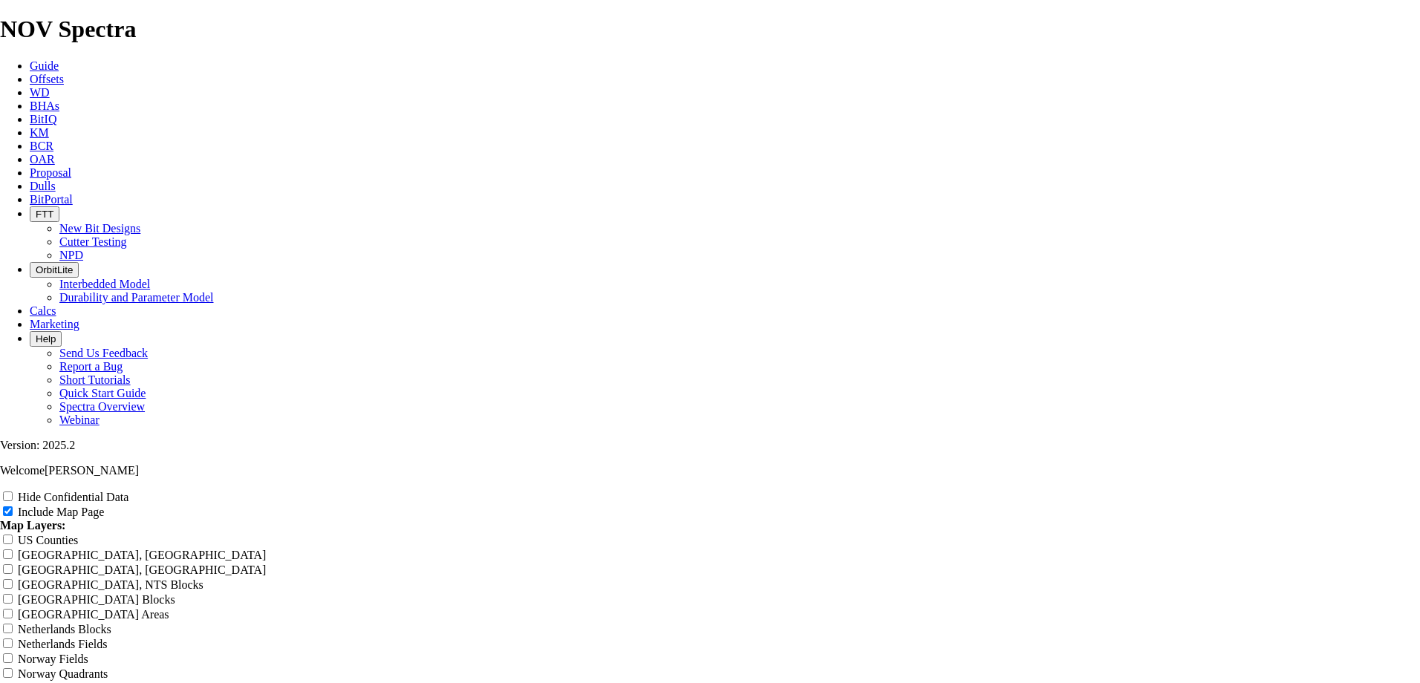
type input "Untitled"
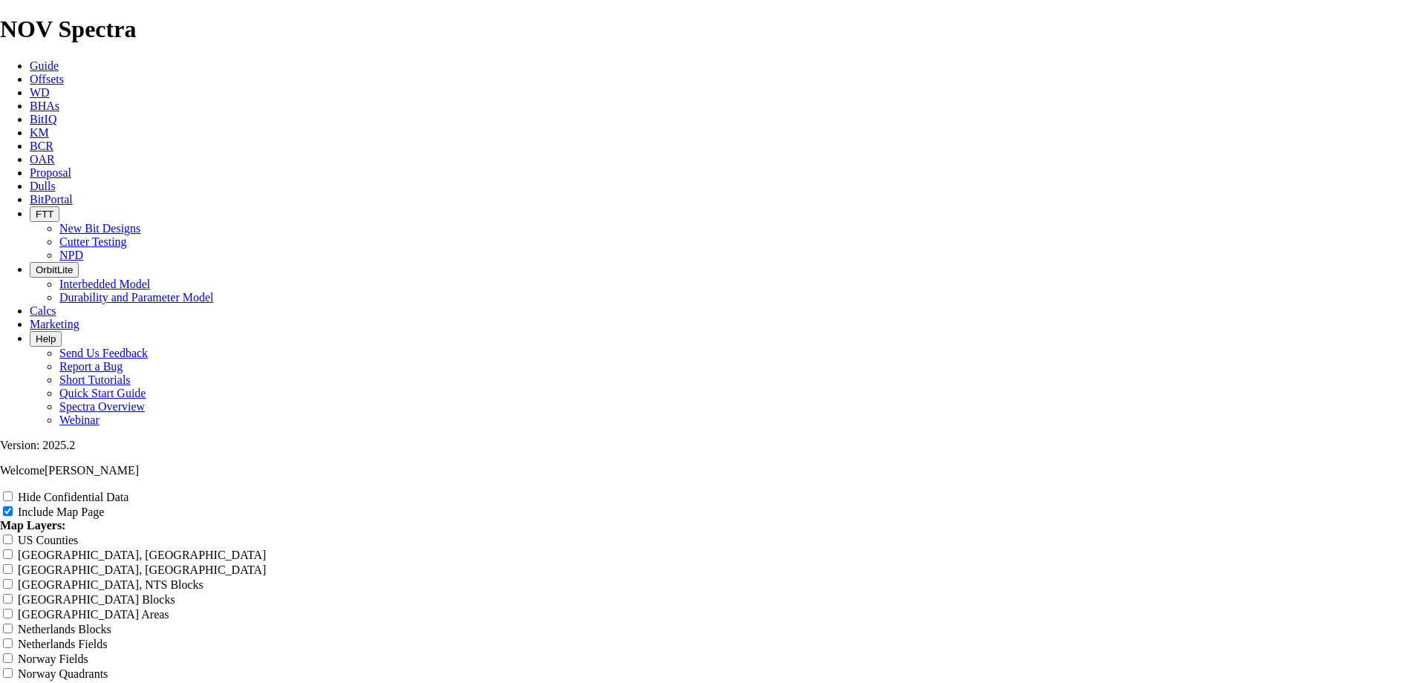
type input "Untitled"
type input "Untitle"
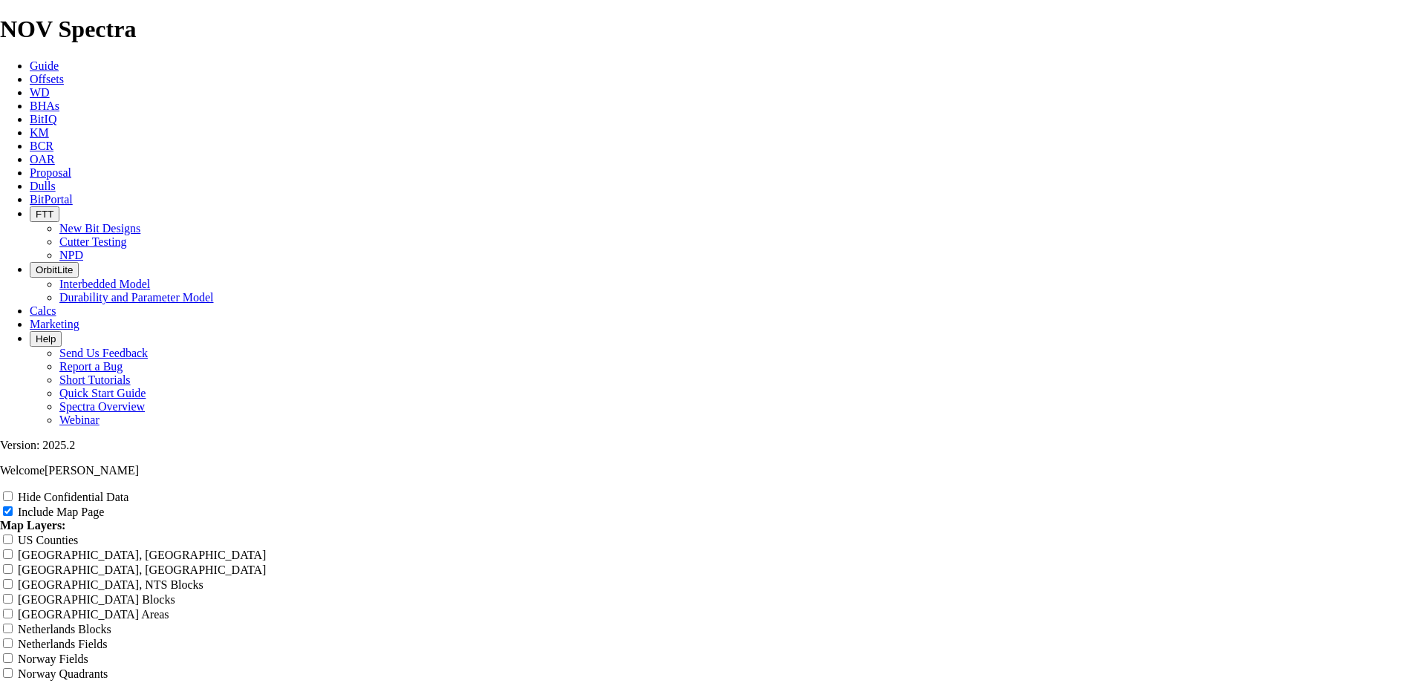
type input "Untitle"
type input "Untitl"
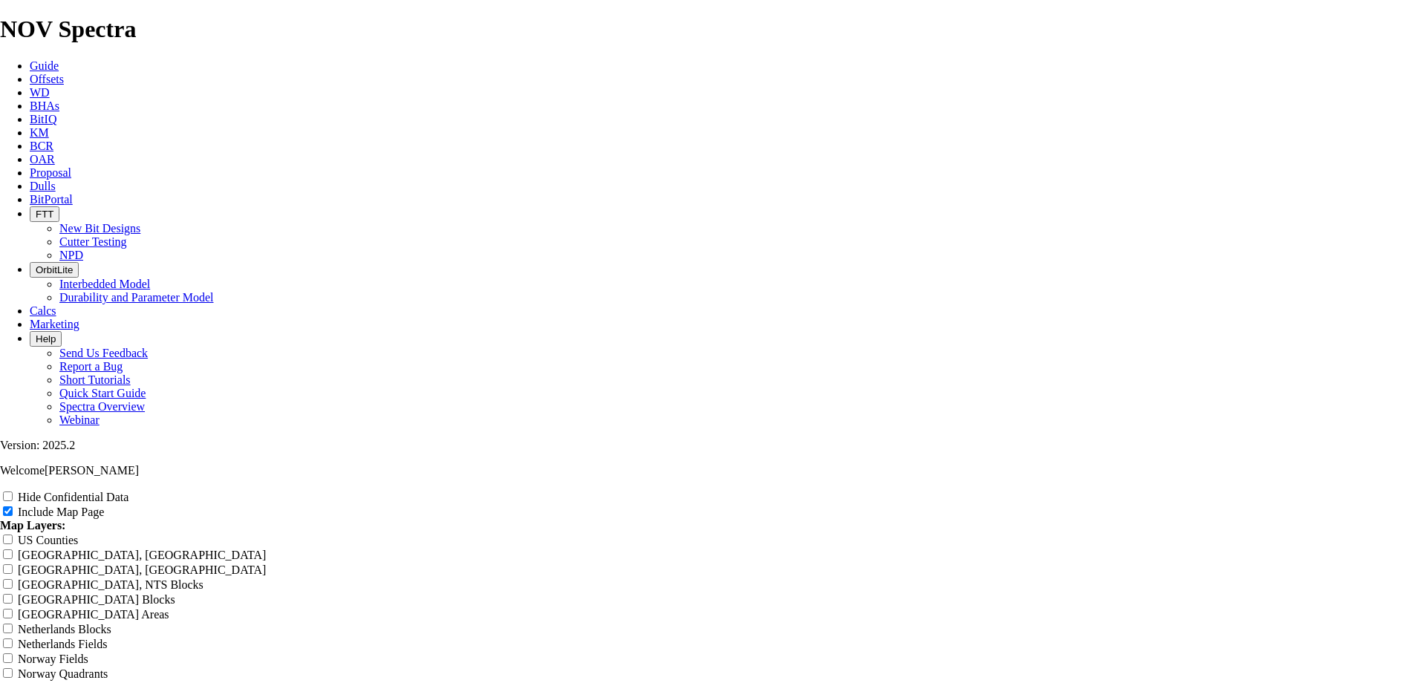
type input "Untitl"
type input "Untit"
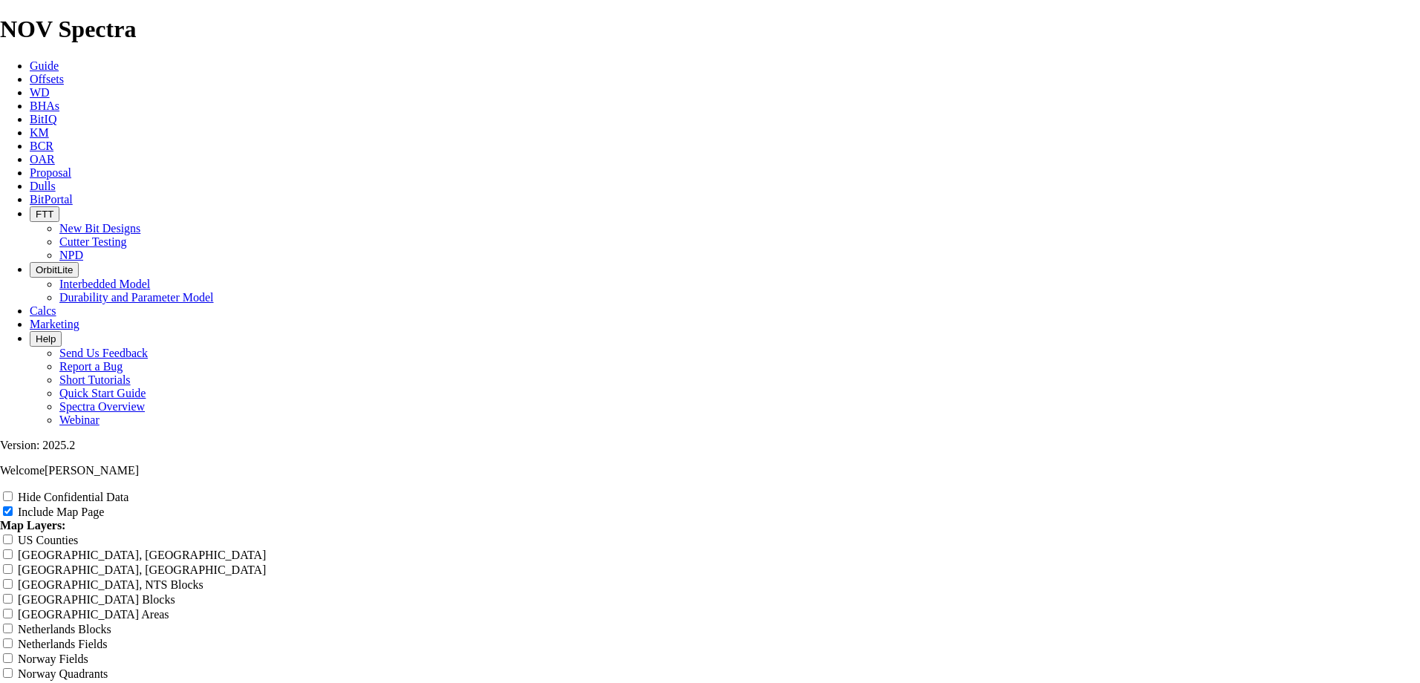
type input "Untit"
type input "Unti"
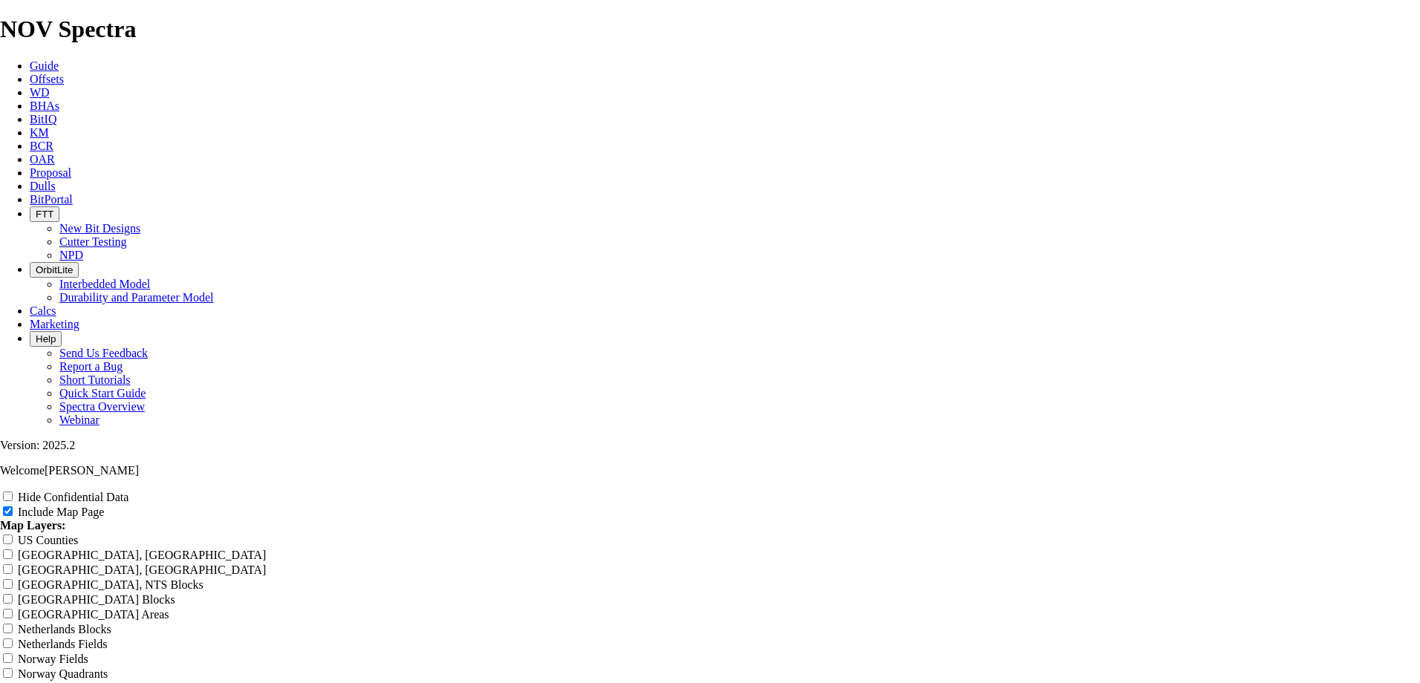
type input "Unti"
type input "Unt"
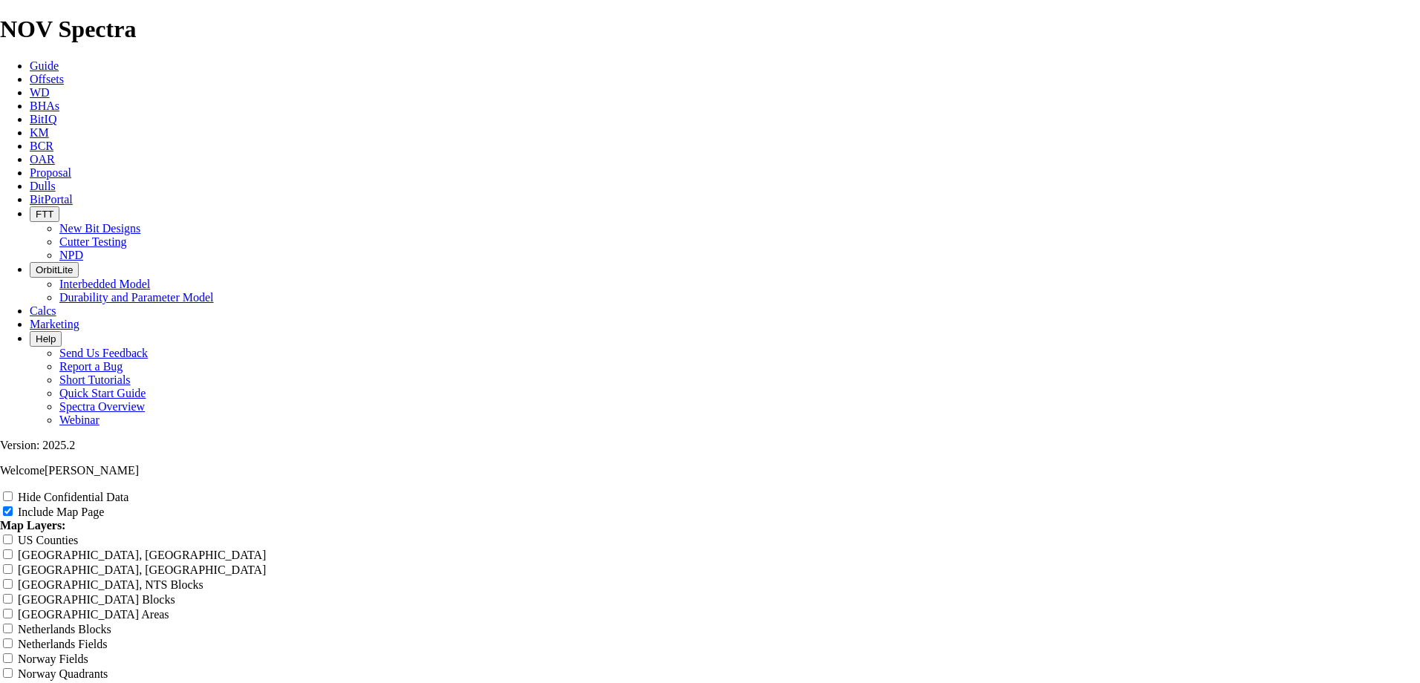
type input "Unt"
type input "Un"
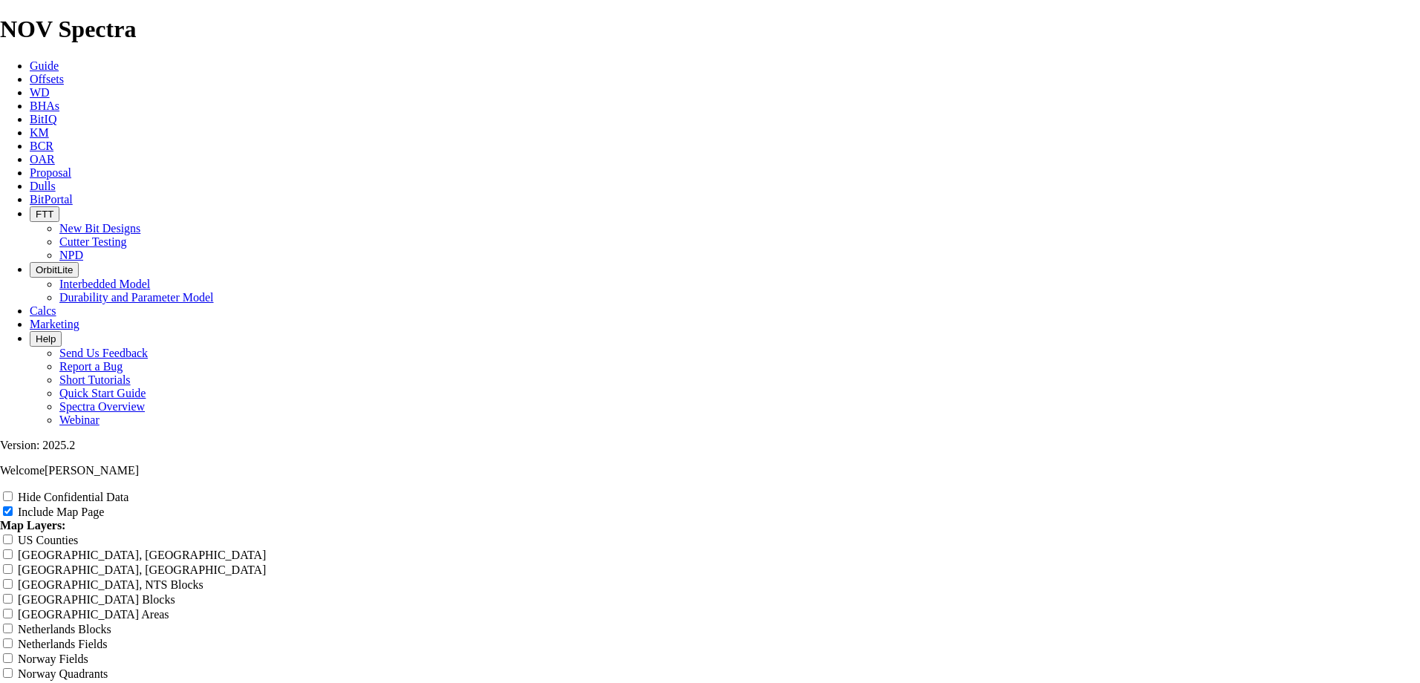
type input "Un"
type input "U"
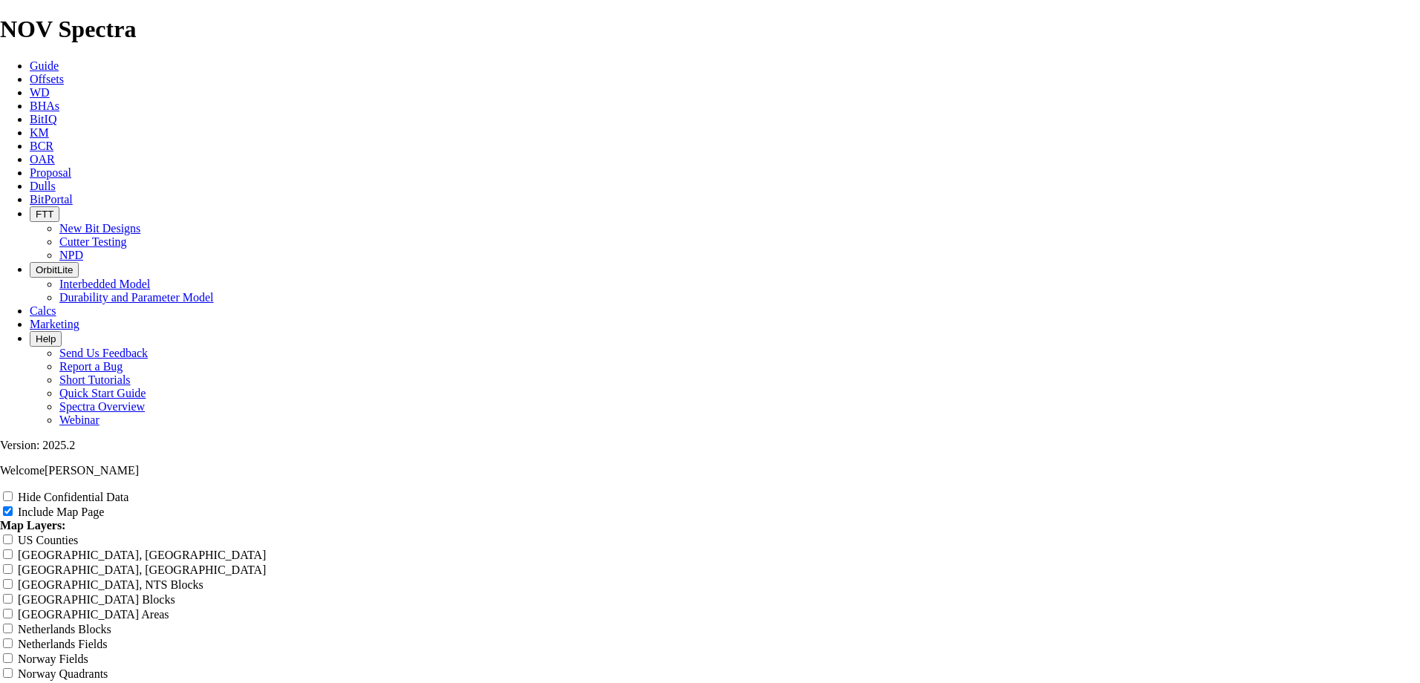
type input "U"
type input "M"
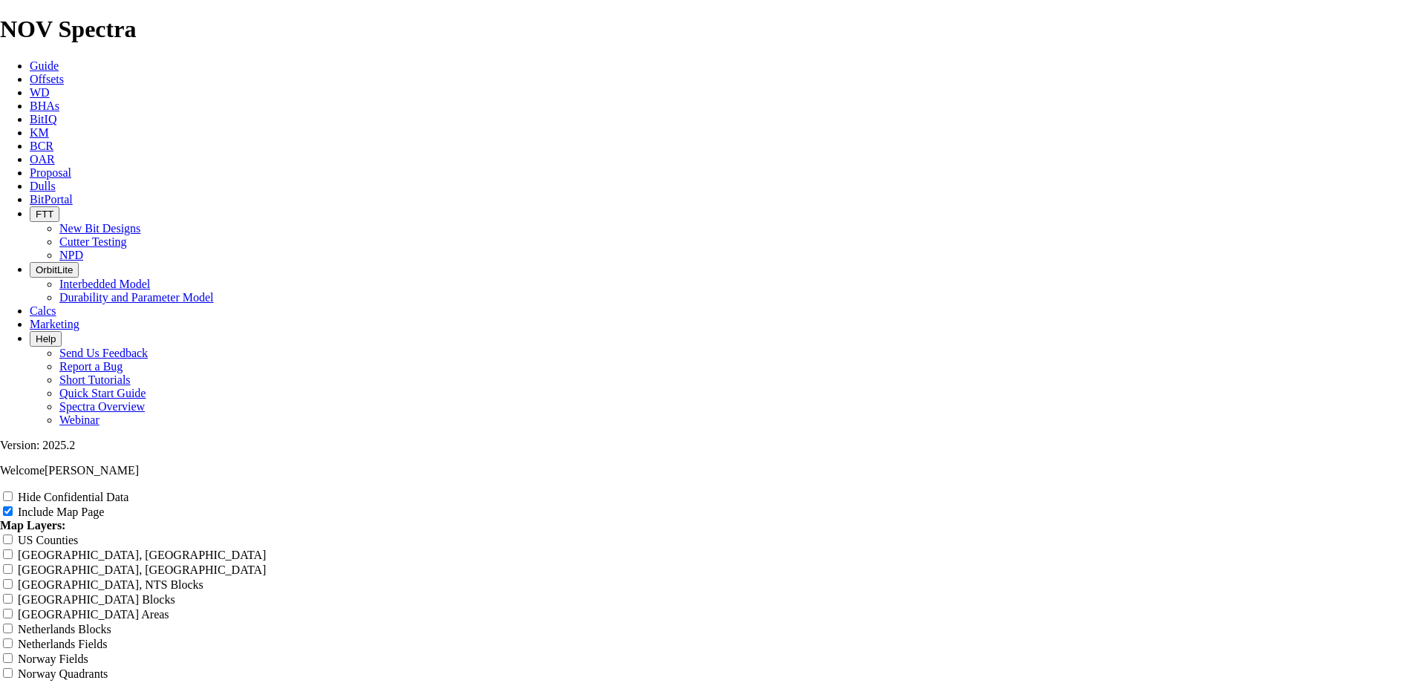
type input "M"
type input "Mu"
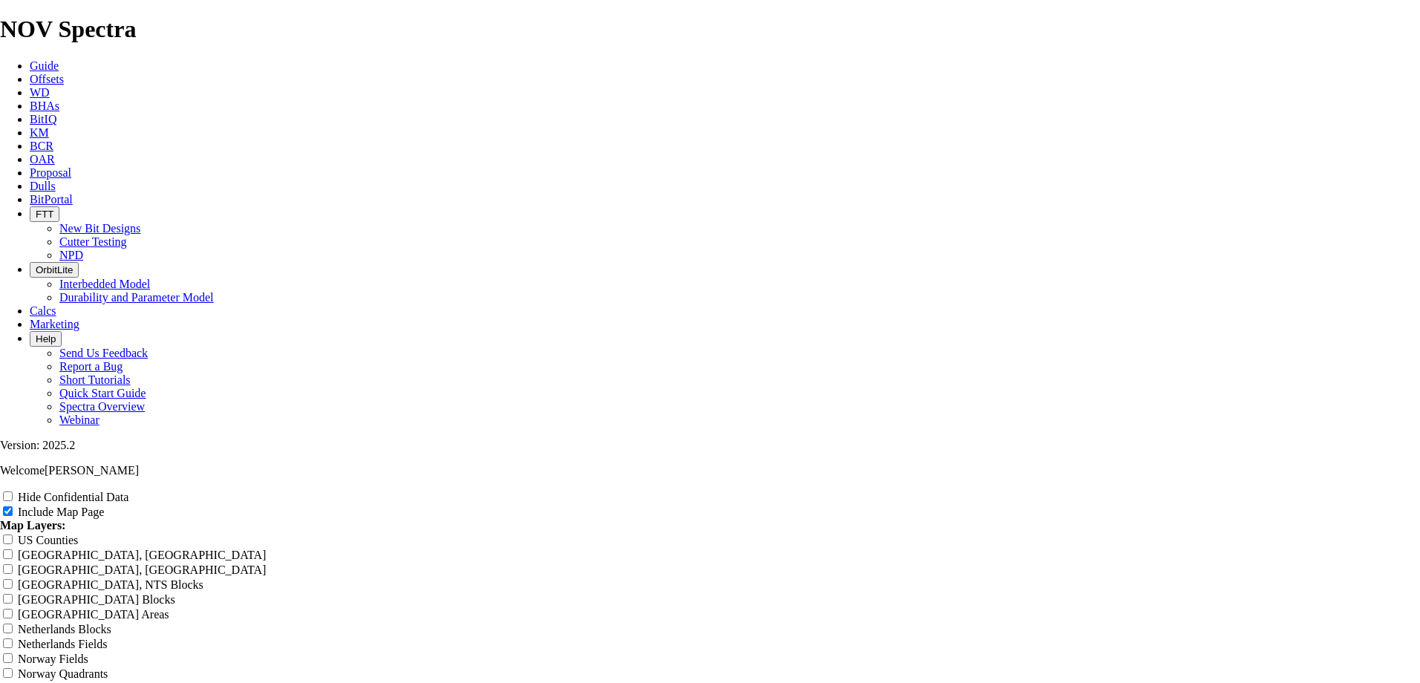
type input "Mu"
type input "Mui"
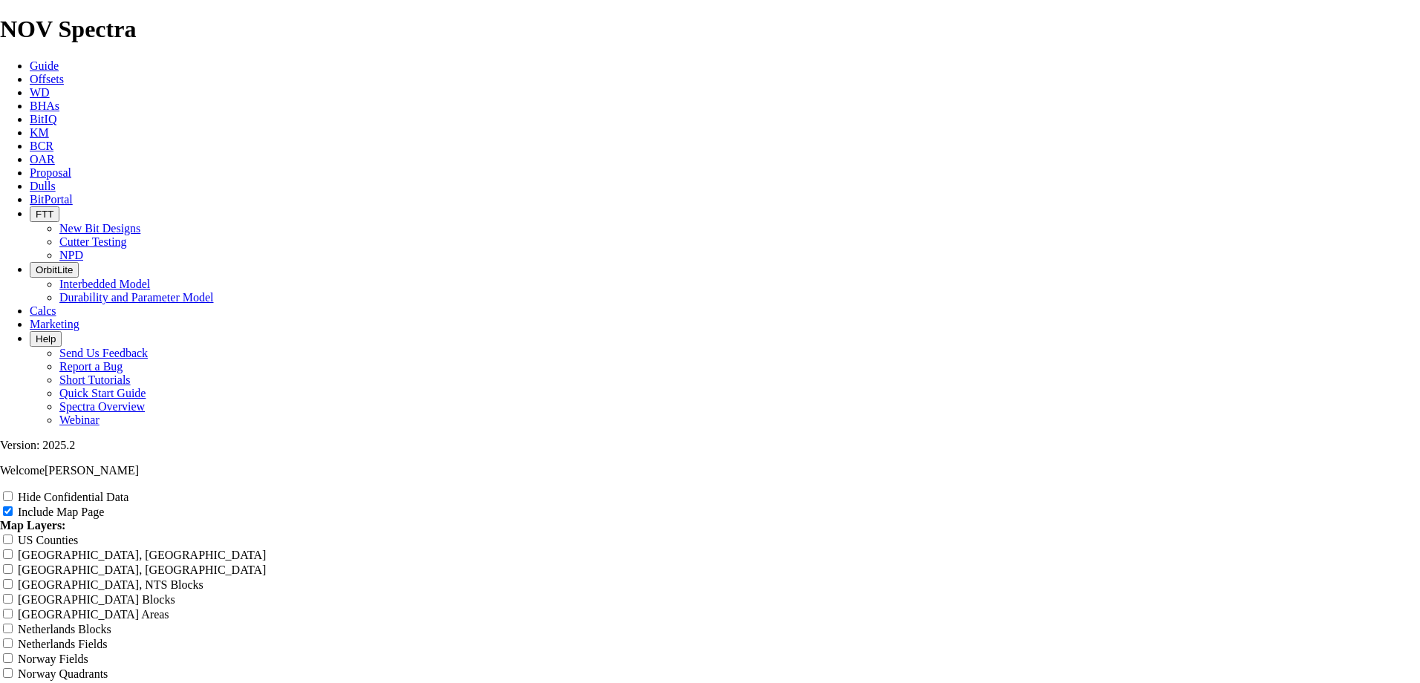
type input "Mui"
type input "[PERSON_NAME]"
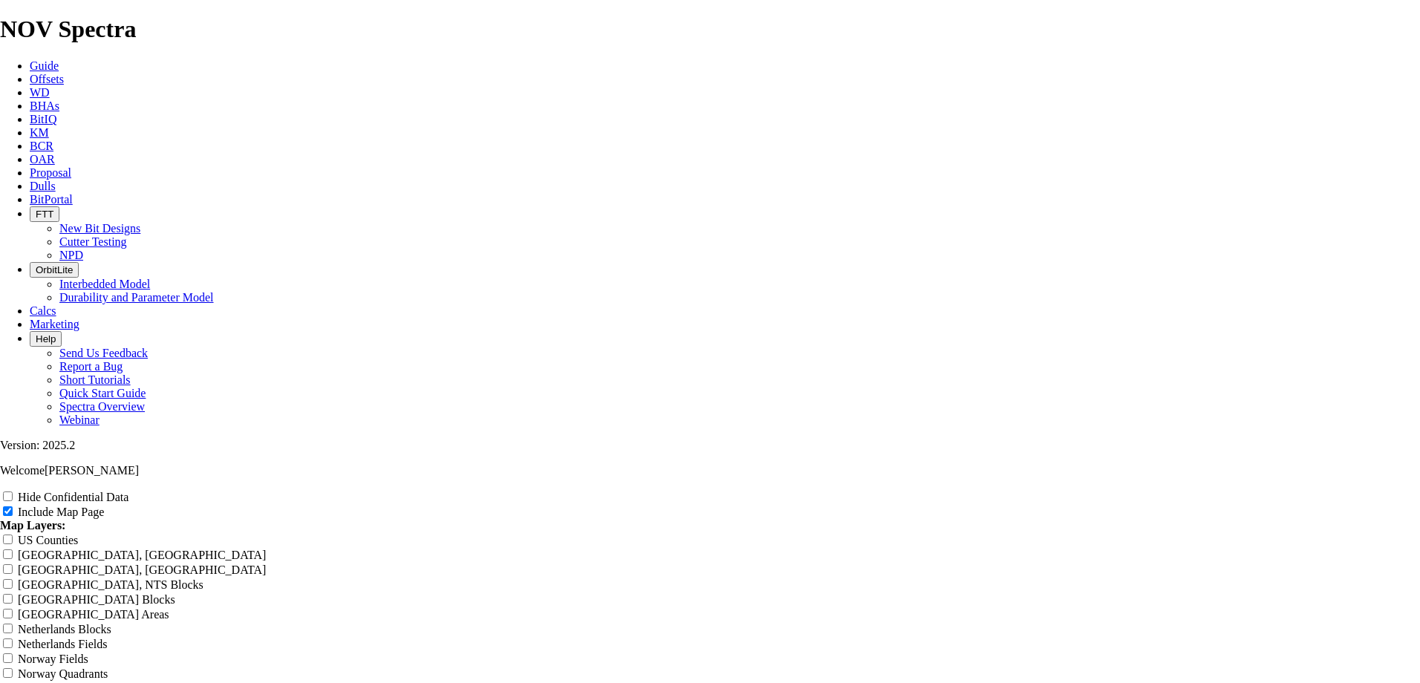
type input "[PERSON_NAME]"
type input "[PERSON_NAME] 3"
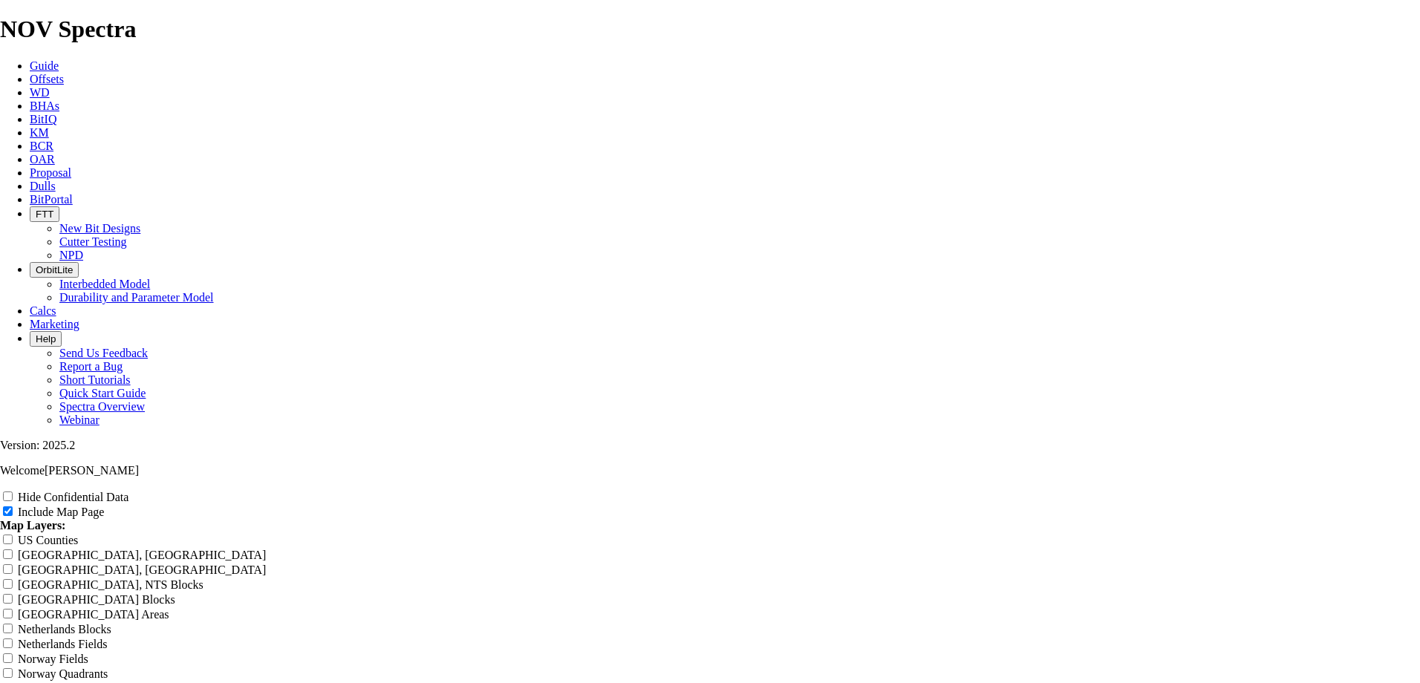
type input "[PERSON_NAME] 3"
type input "[PERSON_NAME] 3 M"
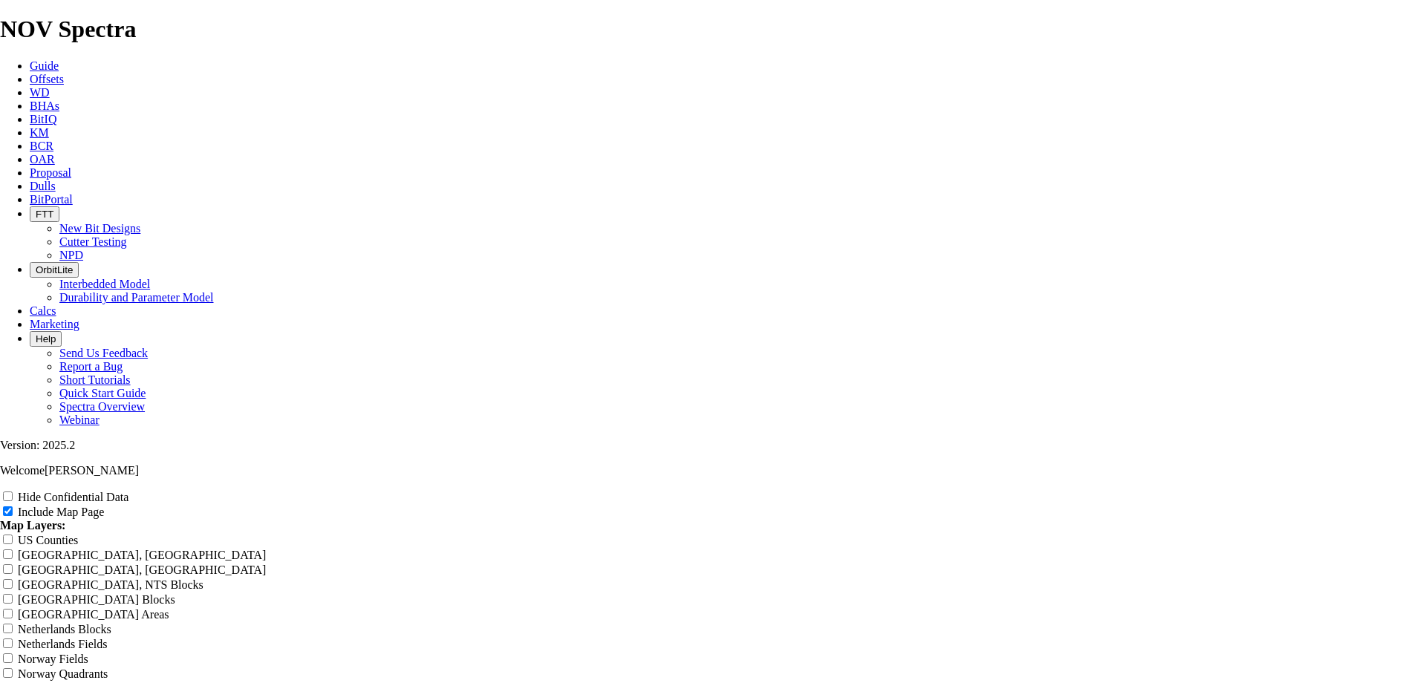
type input "[PERSON_NAME] 3 M"
type input "[PERSON_NAME] 3 Mi"
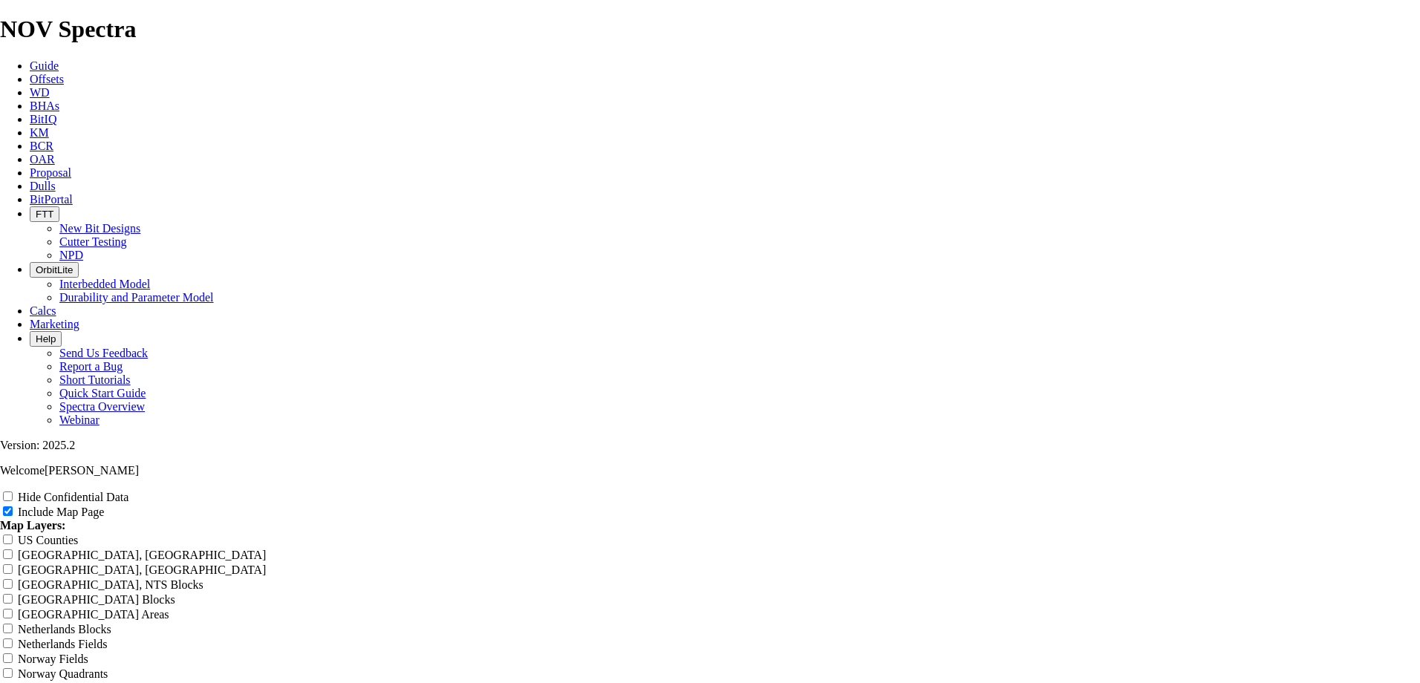
type input "[PERSON_NAME] 3 Mi"
type input "[PERSON_NAME] 3 Mil"
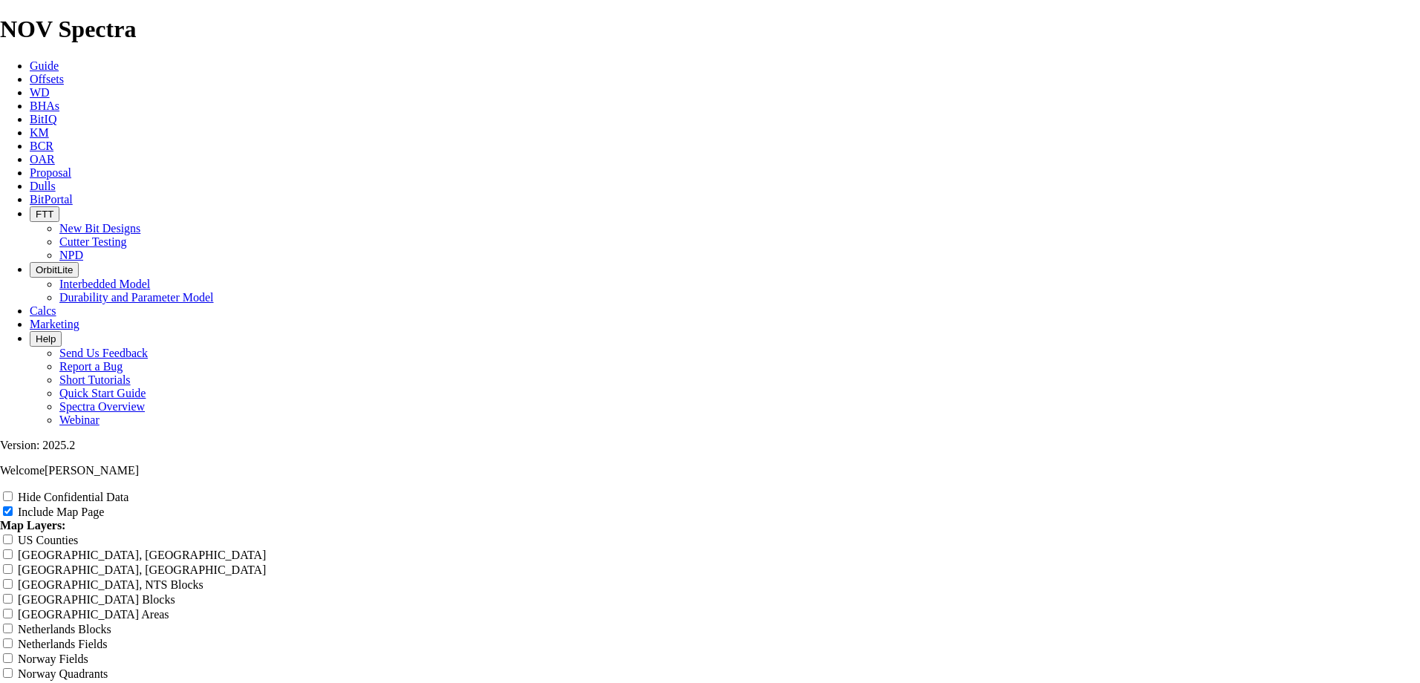
type input "[PERSON_NAME] 3 Mil"
